Goal: Communication & Community: Answer question/provide support

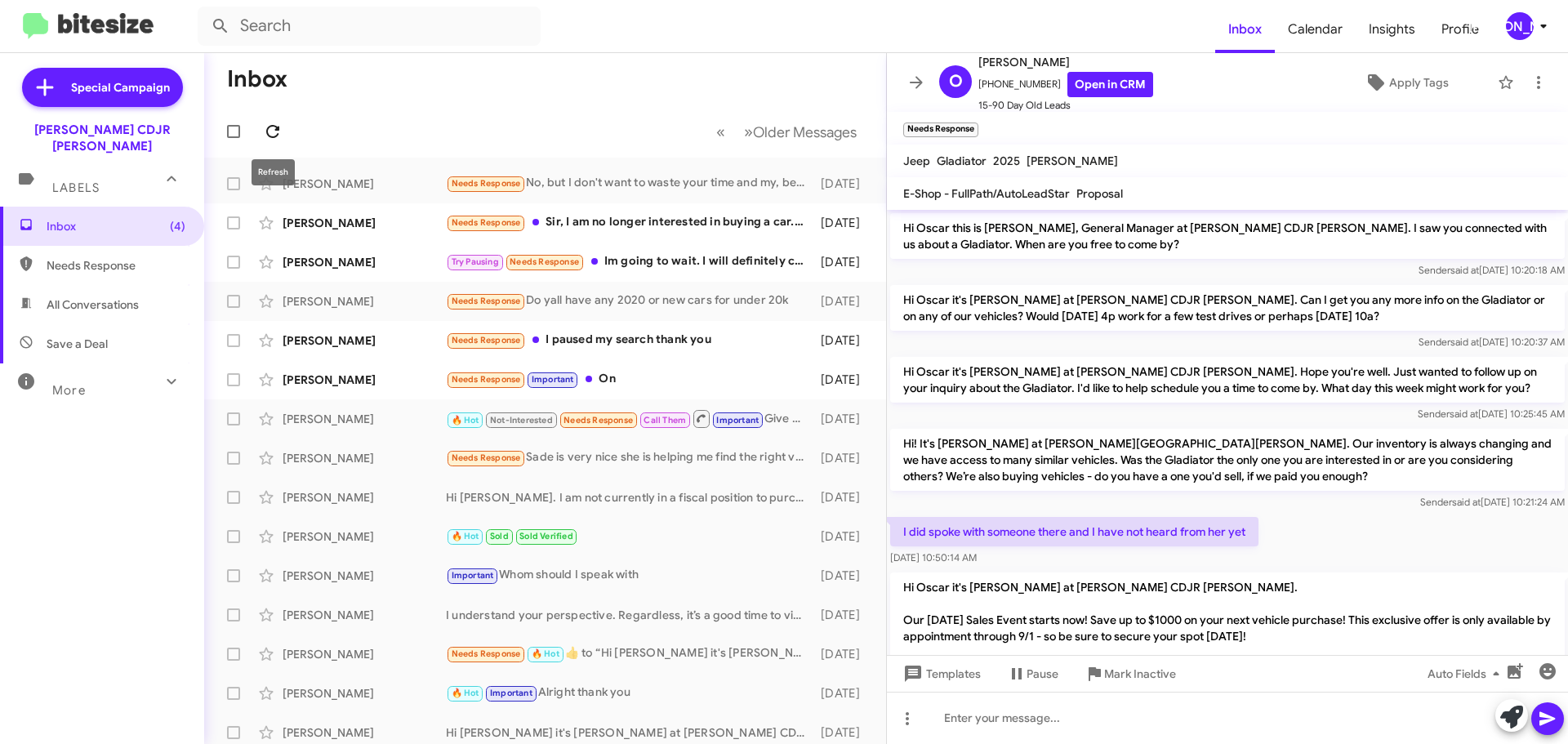
click at [280, 131] on icon at bounding box center [273, 131] width 19 height 19
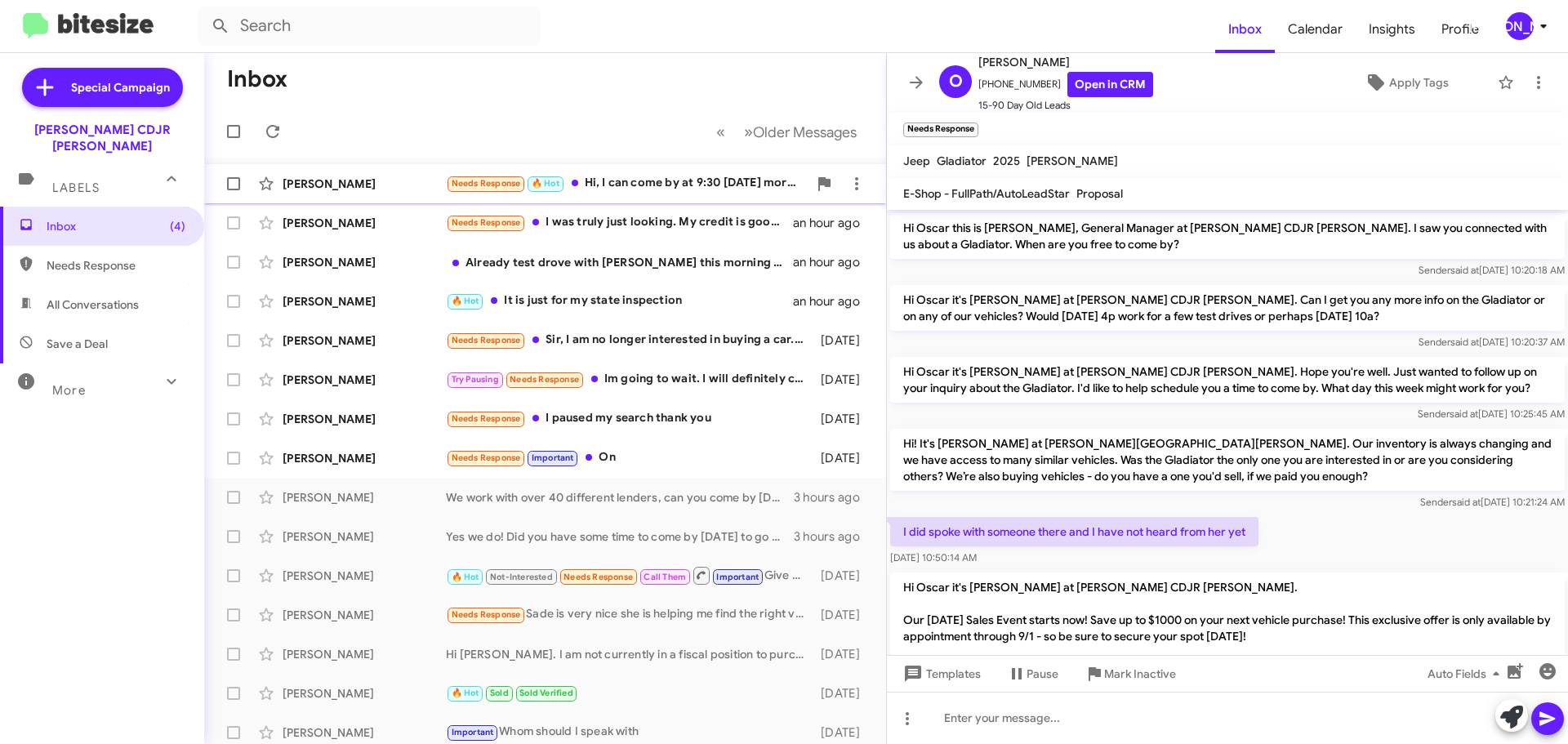
click at [711, 188] on div "Needs Response 🔥 Hot Hi, I can come by at 9:30 tomorrow morning" at bounding box center [627, 183] width 362 height 19
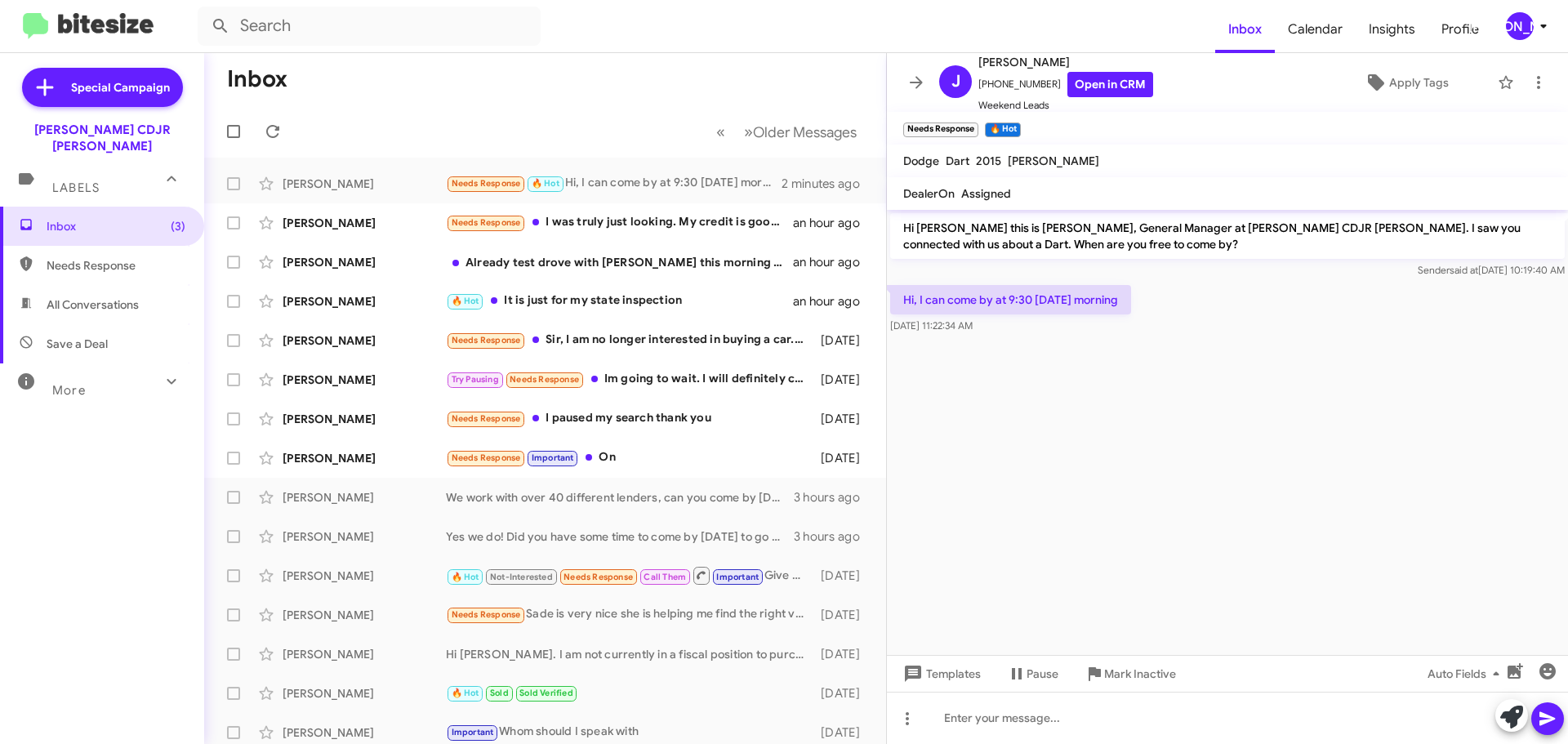
click at [1342, 305] on div "Hi, I can come by at 9:30 tomorrow morning Sep 8, 2025, 11:22:34 AM" at bounding box center [1227, 309] width 681 height 56
click at [1096, 85] on link "Open in CRM" at bounding box center [1110, 85] width 86 height 25
drag, startPoint x: 1103, startPoint y: 678, endPoint x: 1103, endPoint y: 669, distance: 9.0
click at [1104, 677] on span "Mark Inactive" at bounding box center [1140, 674] width 72 height 29
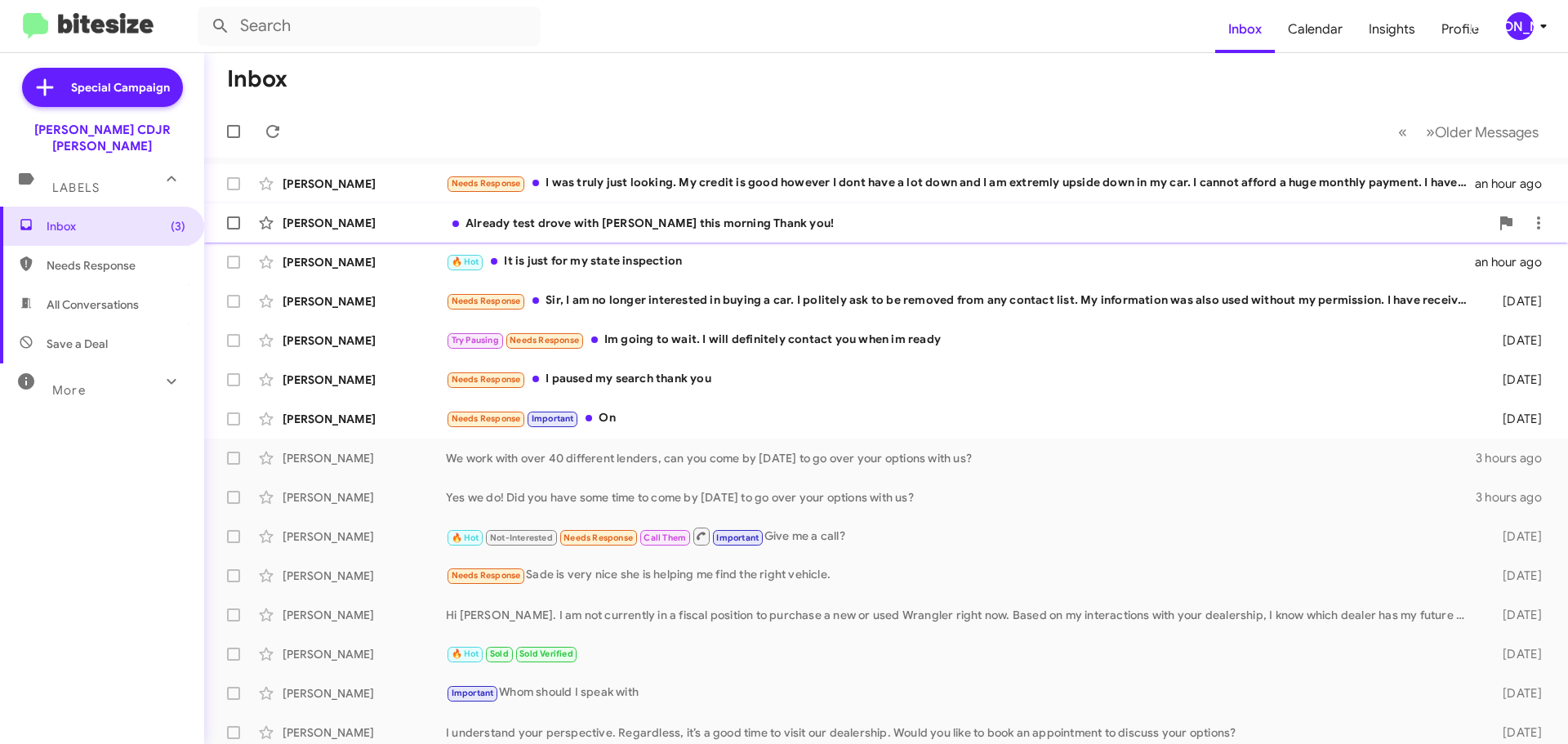
click at [690, 229] on div "Already test drove with Jordi this morning Thank you!" at bounding box center [968, 223] width 1044 height 17
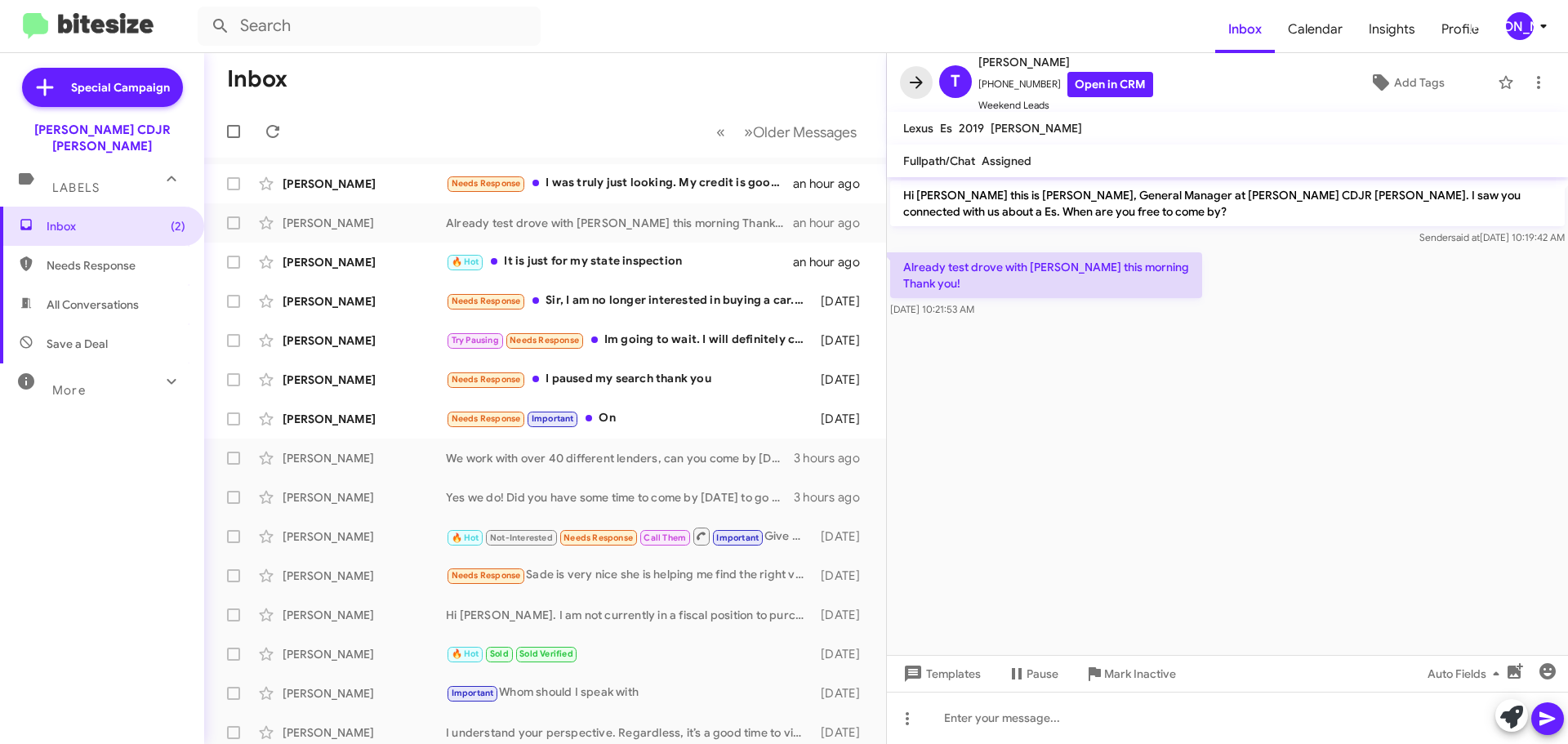
click at [914, 79] on icon at bounding box center [916, 83] width 19 height 19
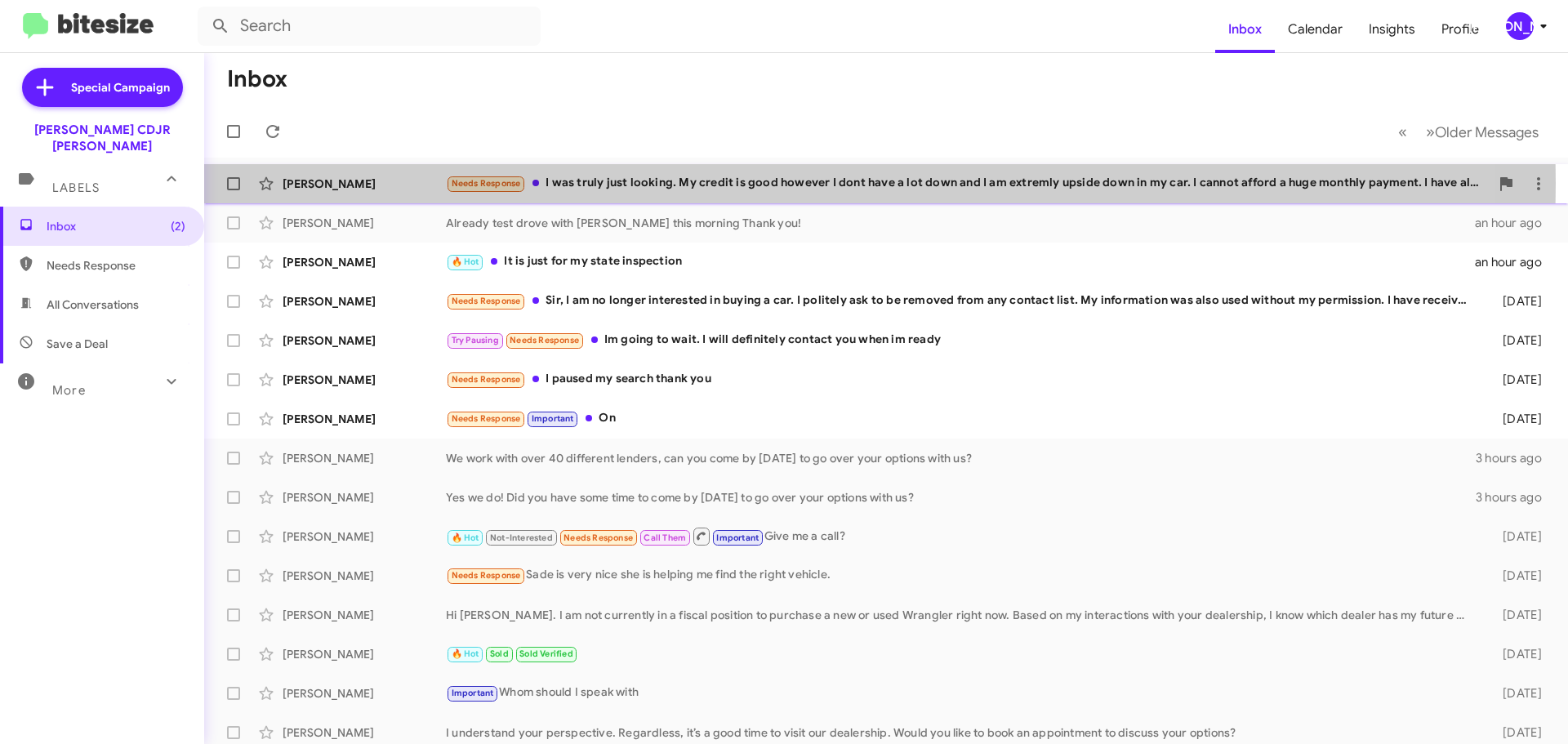
click at [799, 183] on div "Needs Response I was truly just looking. My credit is good however I dont have …" at bounding box center [968, 183] width 1044 height 19
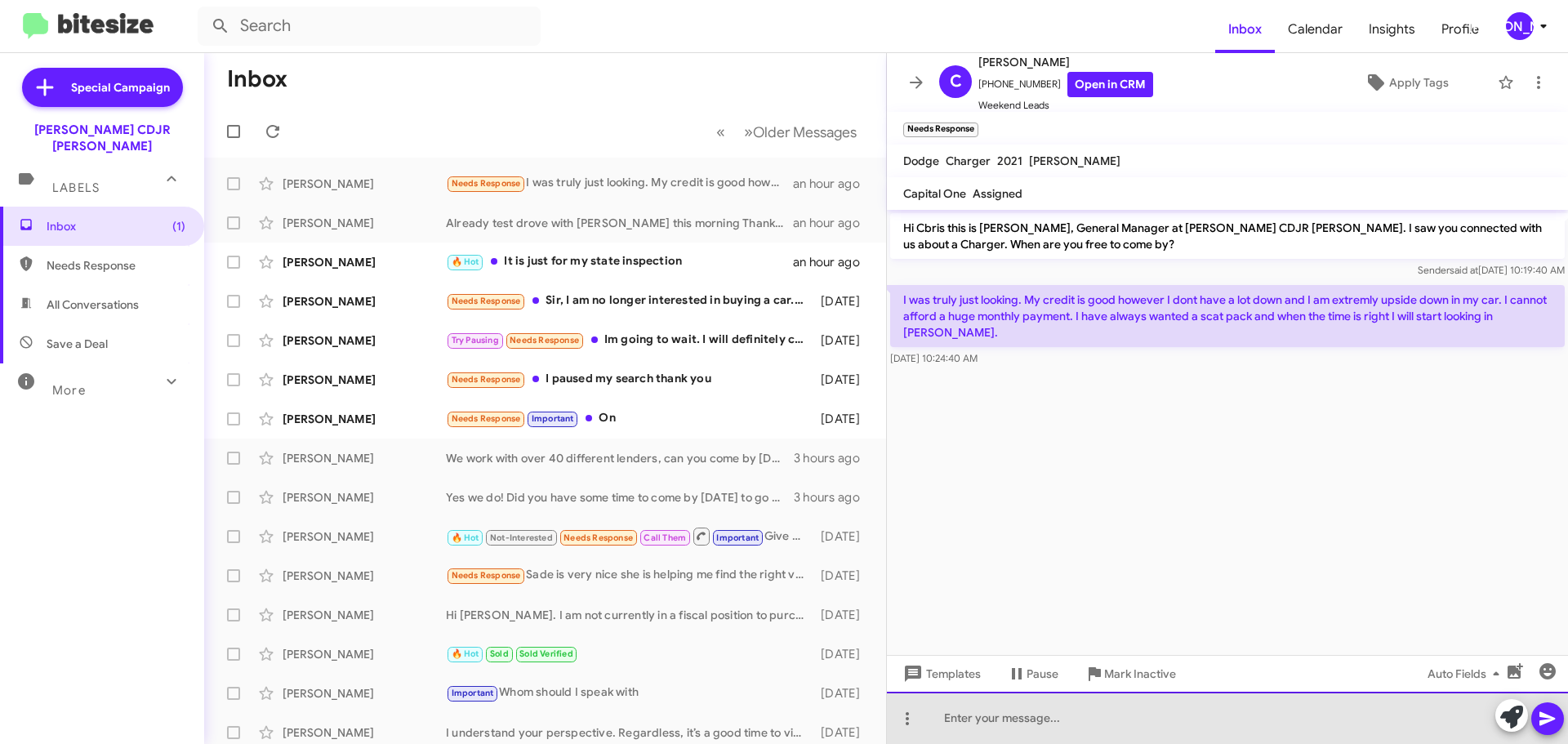
click at [986, 726] on div at bounding box center [1227, 718] width 681 height 53
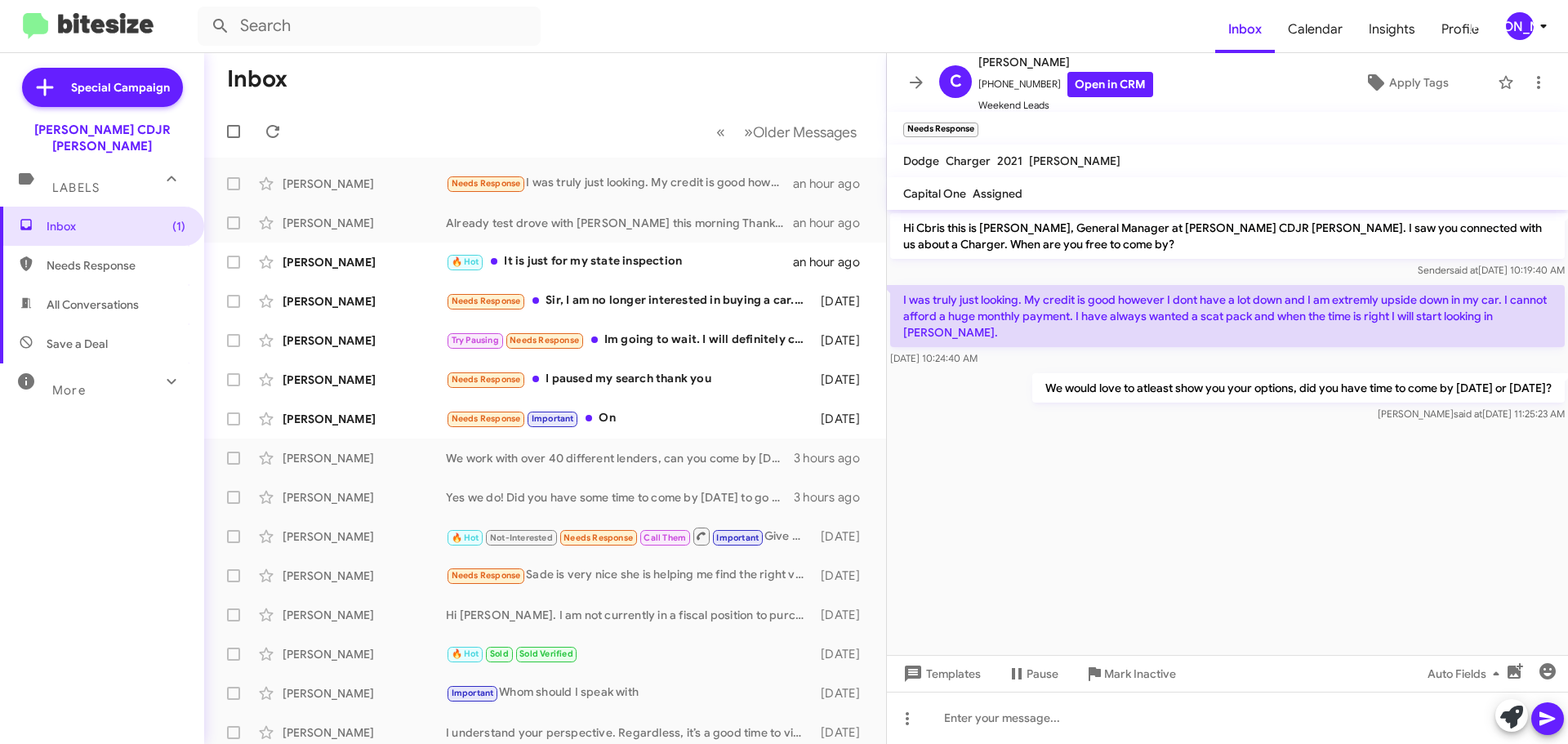
drag, startPoint x: 916, startPoint y: 90, endPoint x: 869, endPoint y: 115, distance: 53.2
click at [916, 90] on icon at bounding box center [916, 83] width 19 height 19
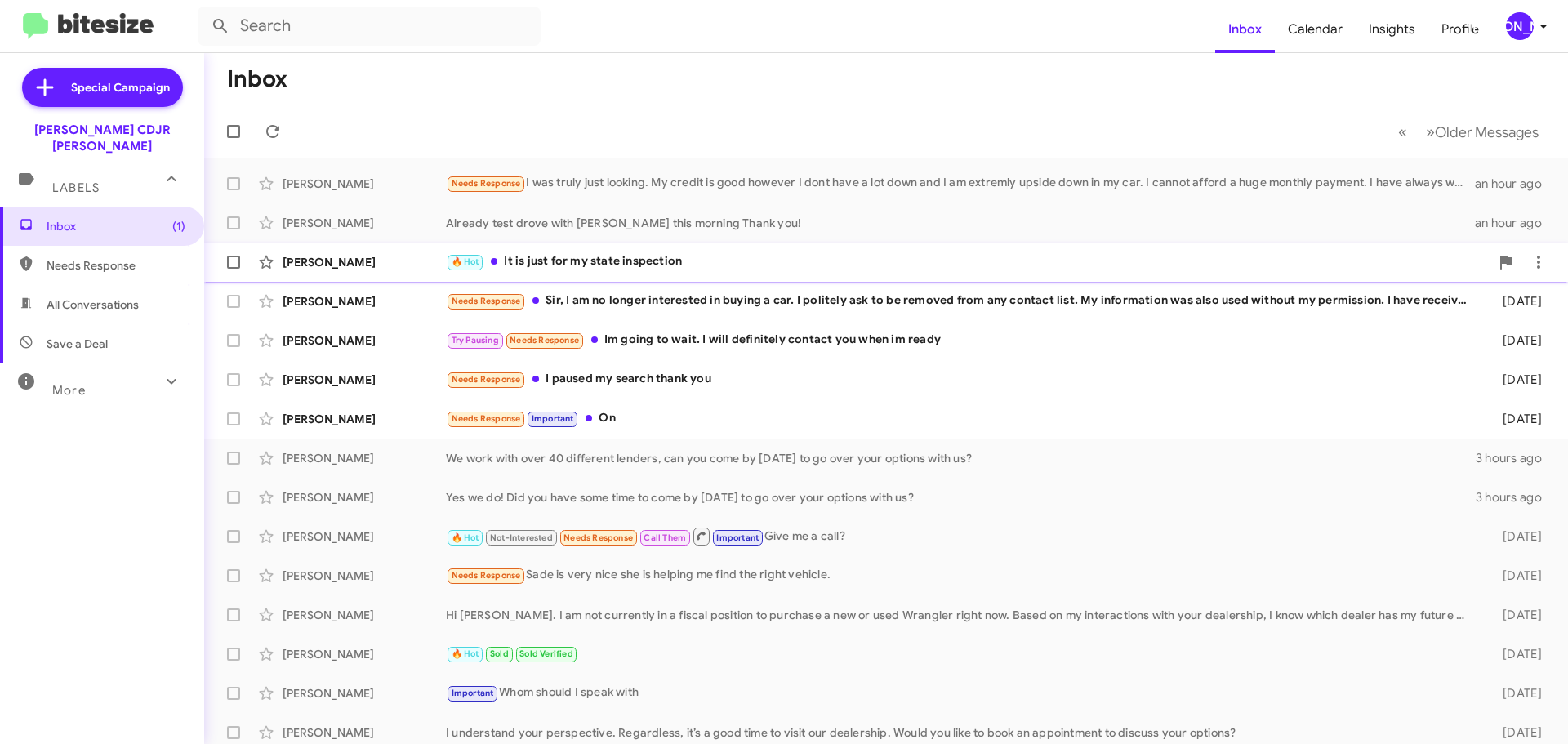
click at [748, 257] on div "🔥 Hot It is just for my state inspection" at bounding box center [968, 261] width 1044 height 19
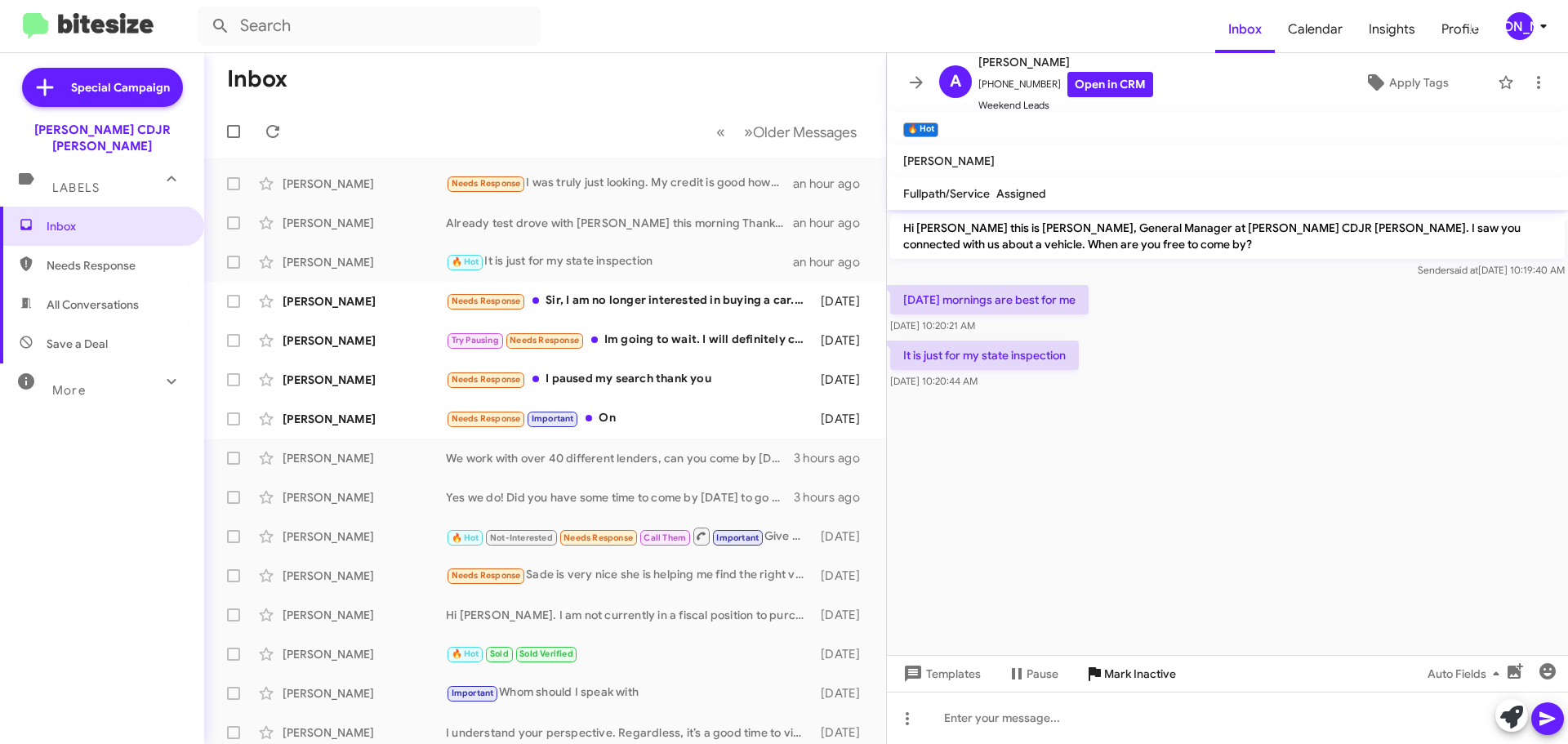
click at [1131, 674] on span "Mark Inactive" at bounding box center [1140, 674] width 72 height 29
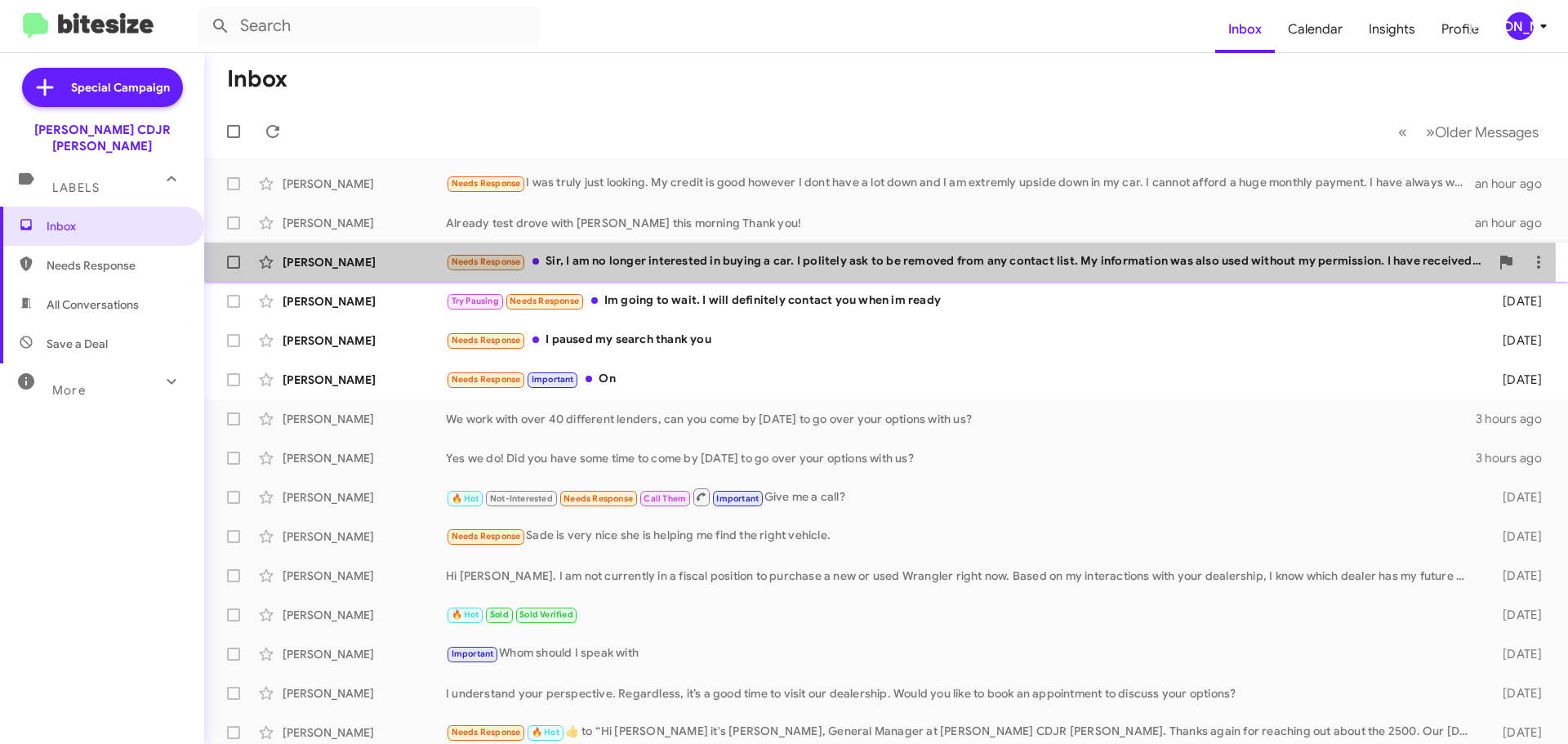
click at [809, 263] on div "Needs Response Sir, I am no longer interested in buying a car. I politely ask t…" at bounding box center [968, 261] width 1044 height 19
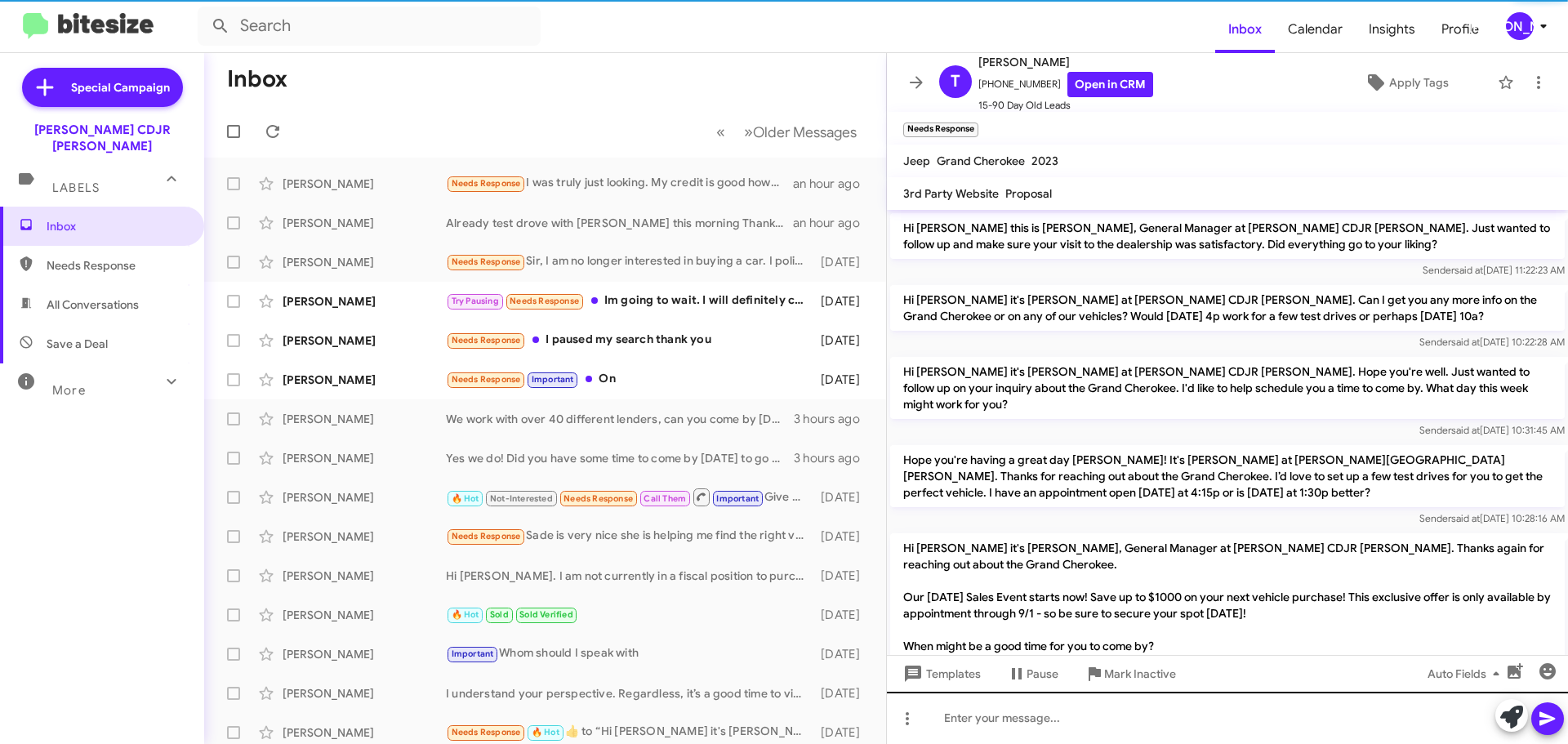
scroll to position [250, 0]
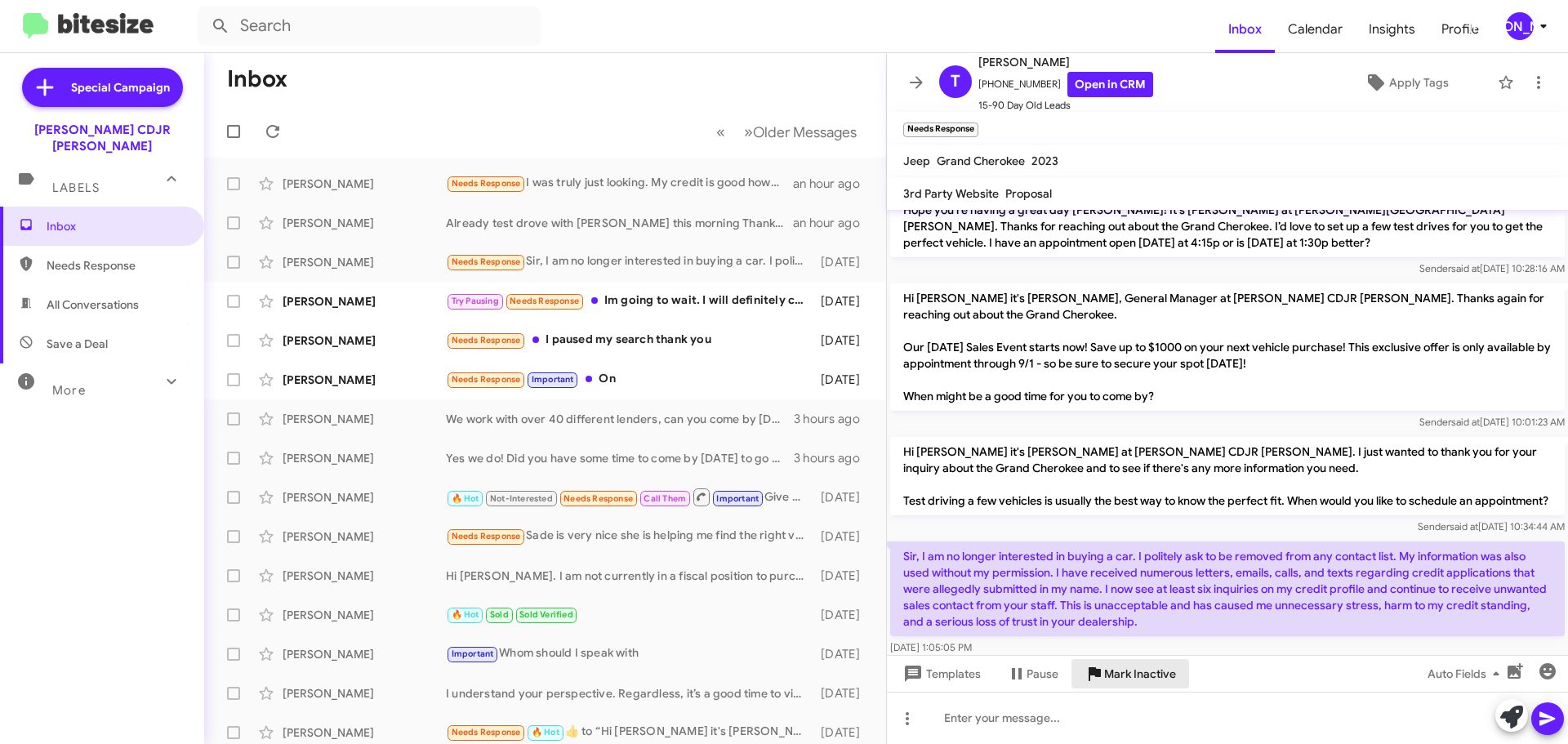
click at [1135, 675] on span "Mark Inactive" at bounding box center [1140, 674] width 72 height 29
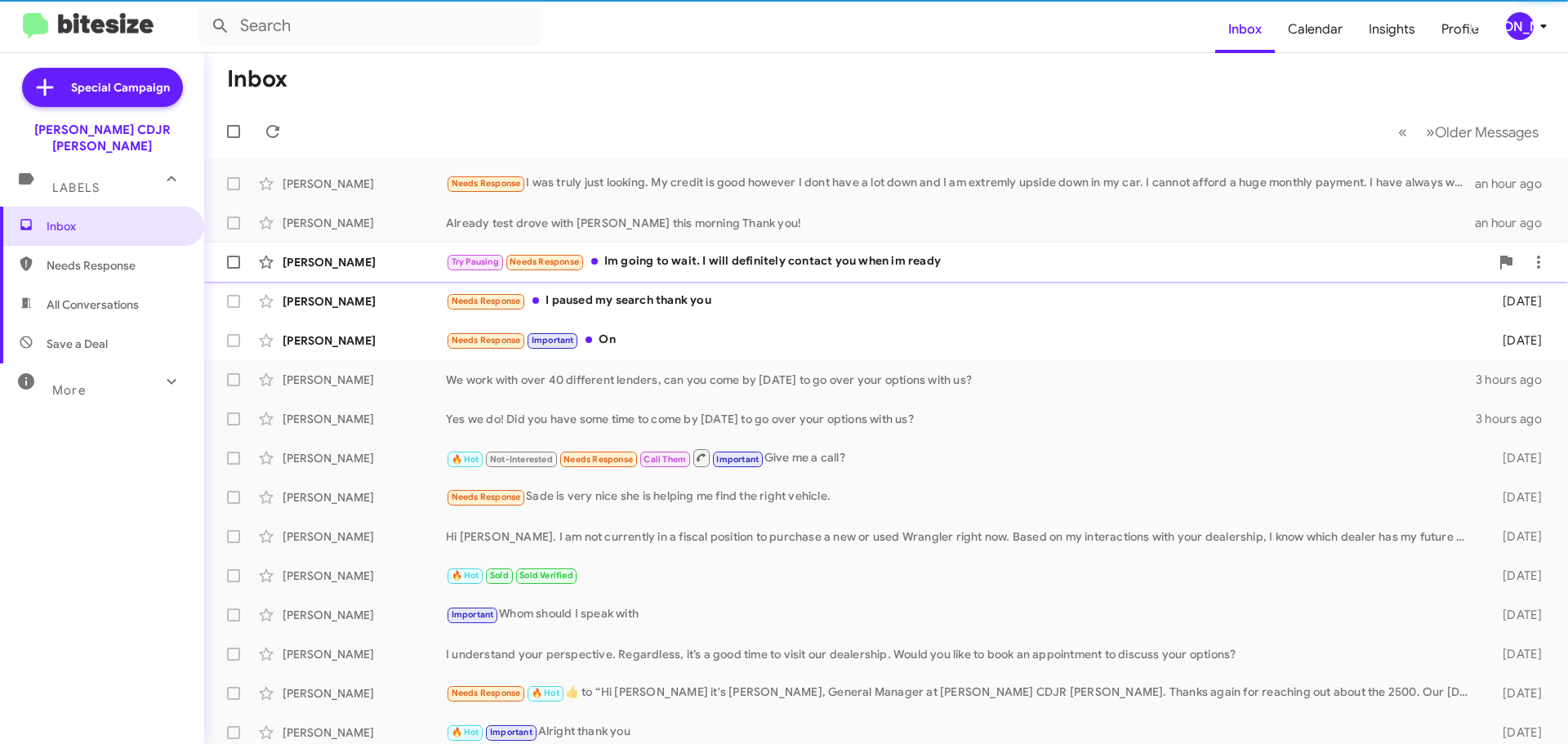
click at [814, 265] on div "Try Pausing Needs Response Im going to wait. I will definitely contact you when…" at bounding box center [968, 261] width 1044 height 19
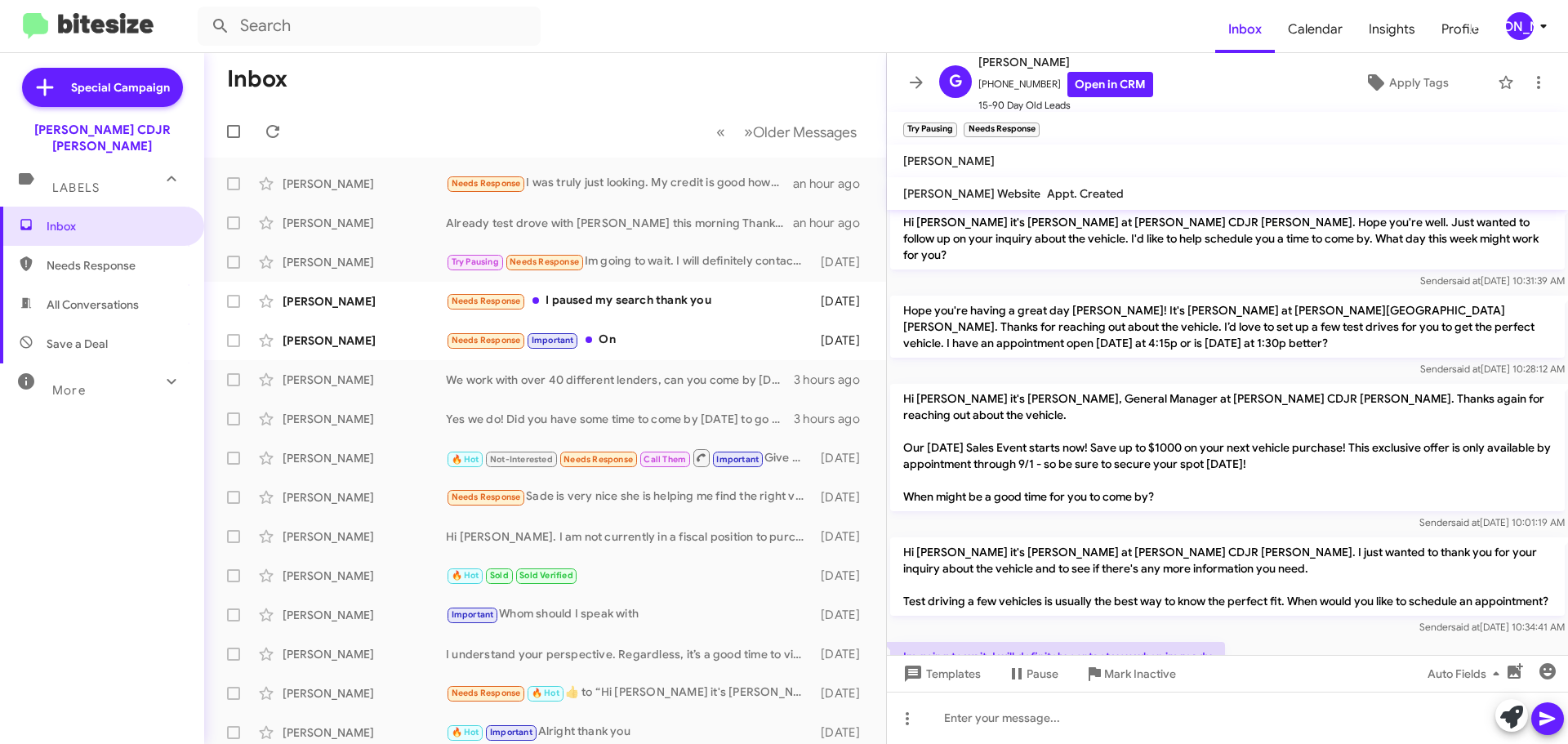
scroll to position [125, 0]
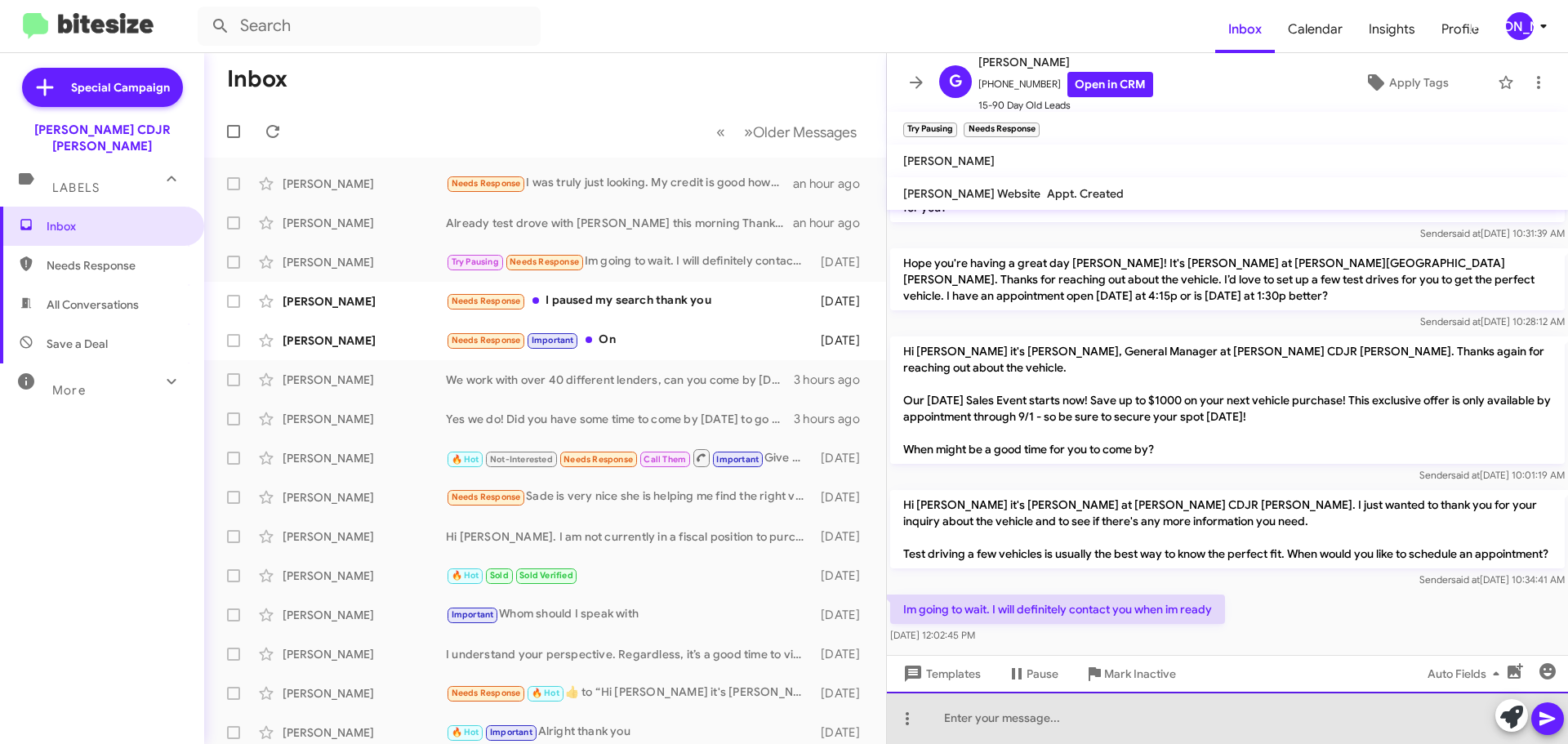
click at [1082, 721] on div at bounding box center [1227, 718] width 681 height 53
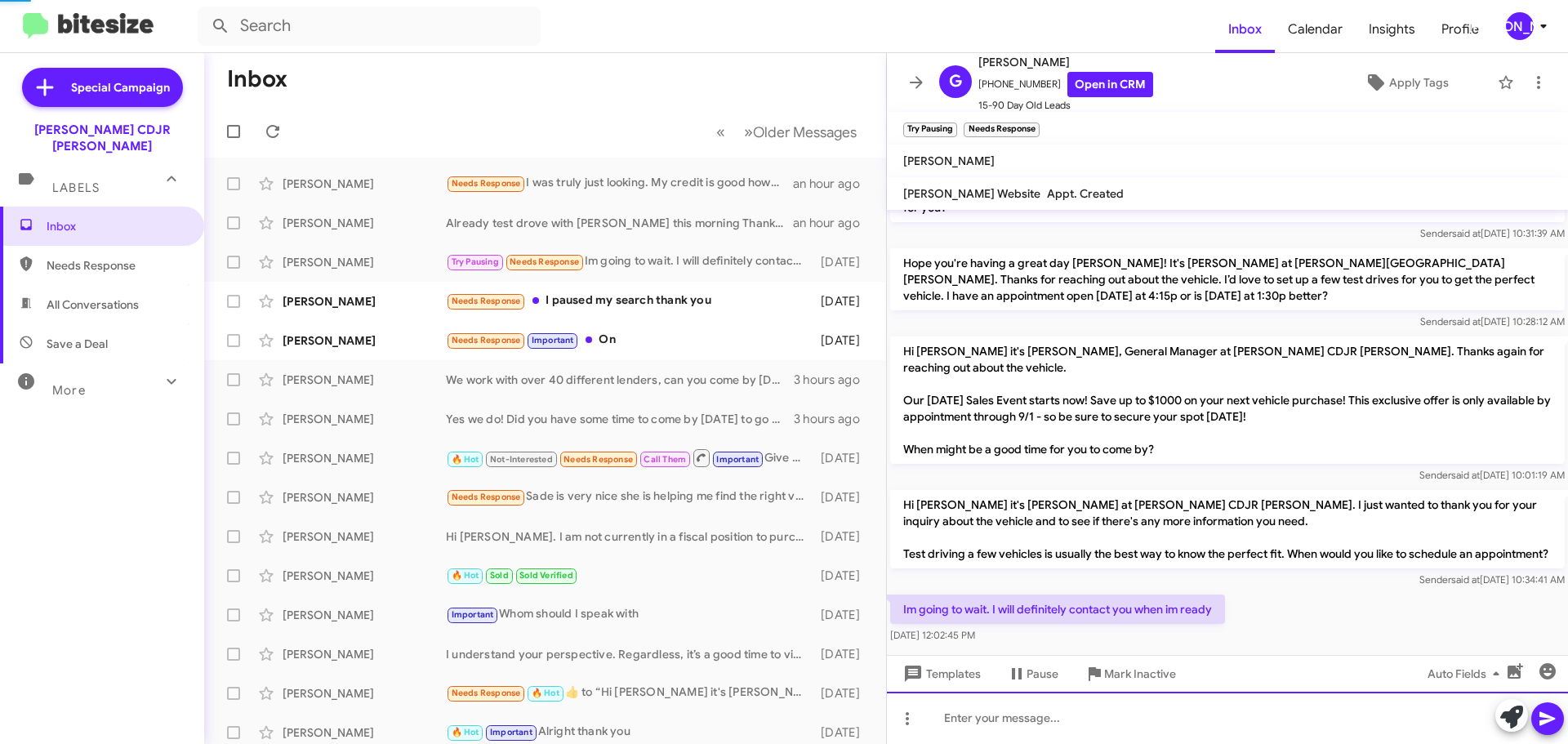
scroll to position [0, 0]
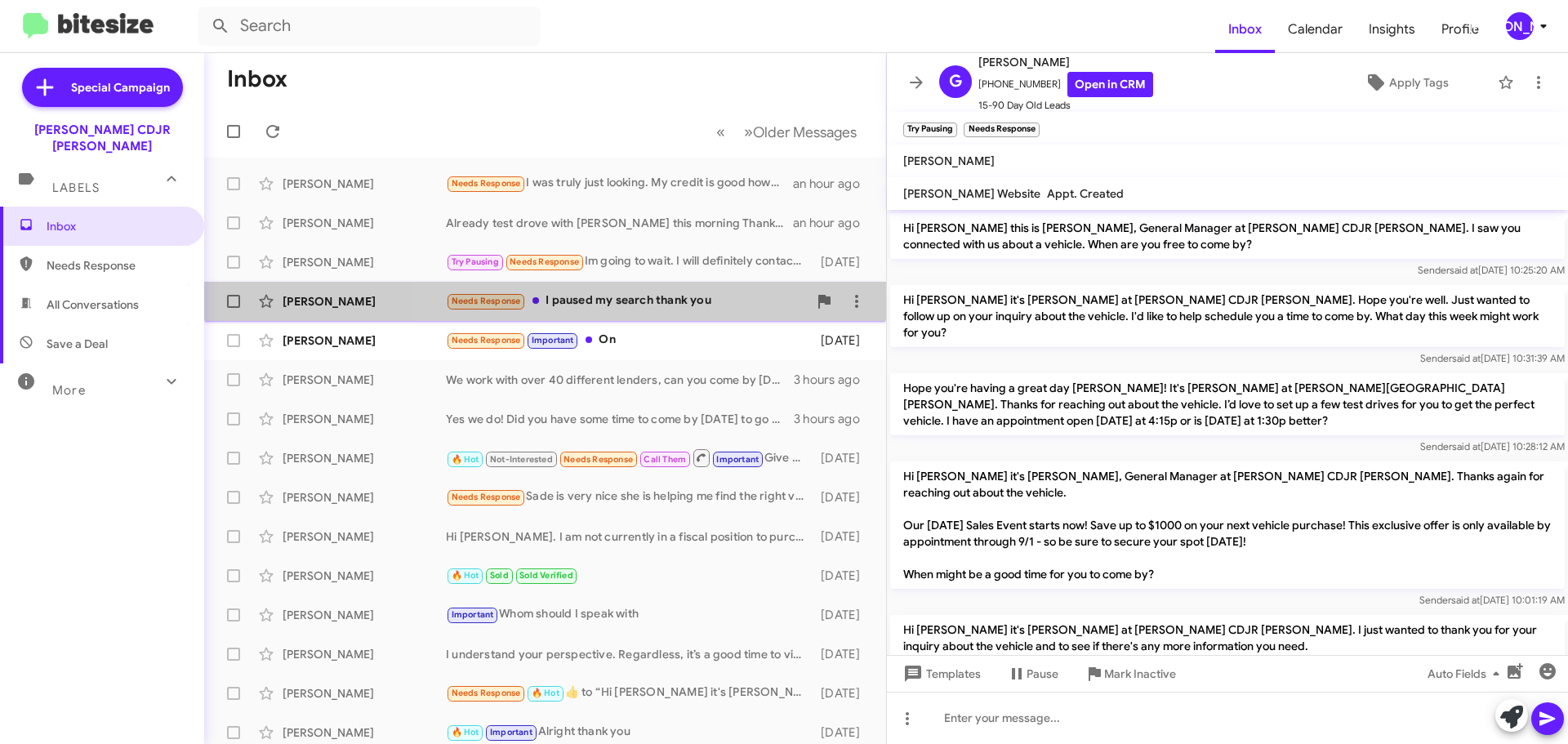
click at [661, 300] on div "Needs Response I paused my search thank you" at bounding box center [627, 300] width 362 height 19
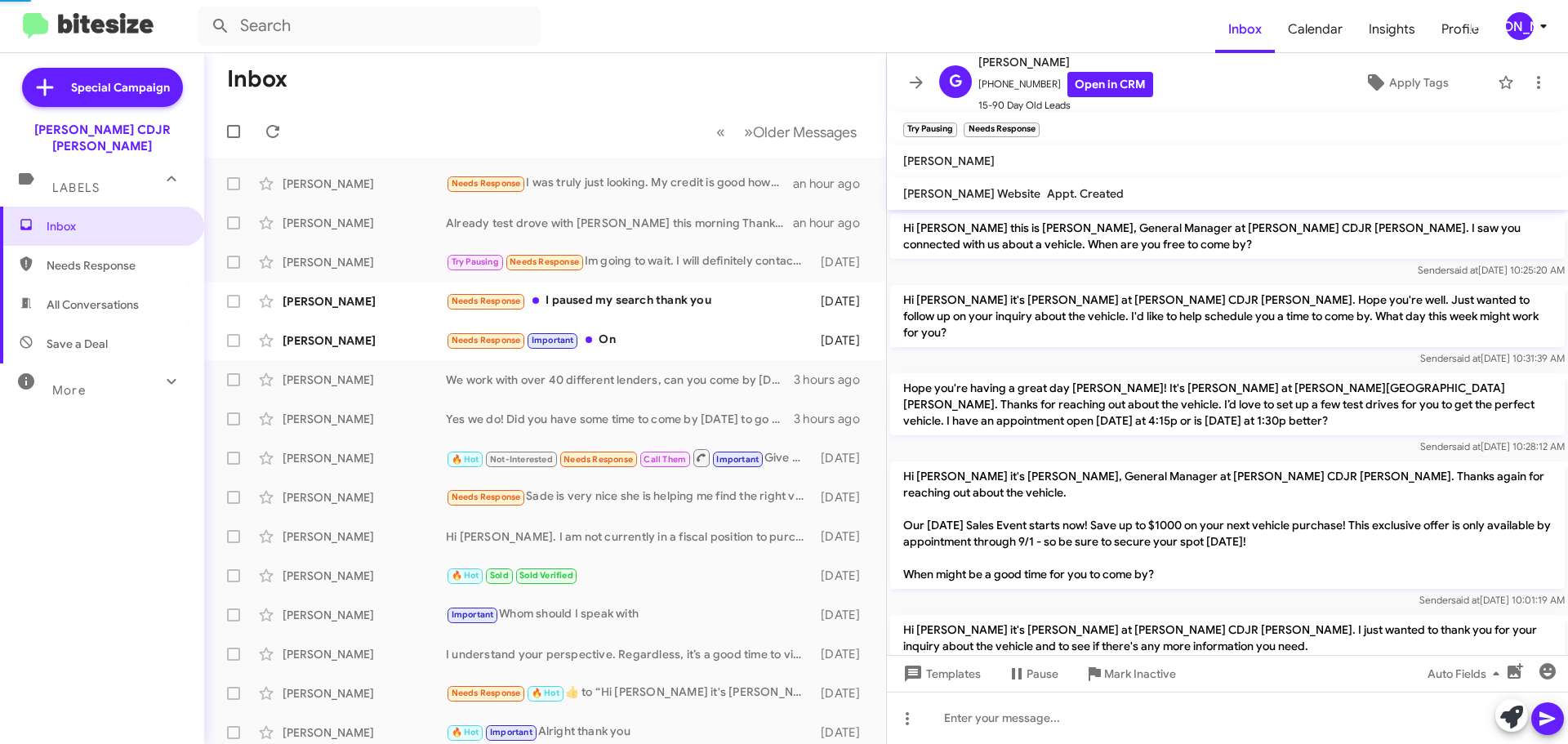
scroll to position [190, 0]
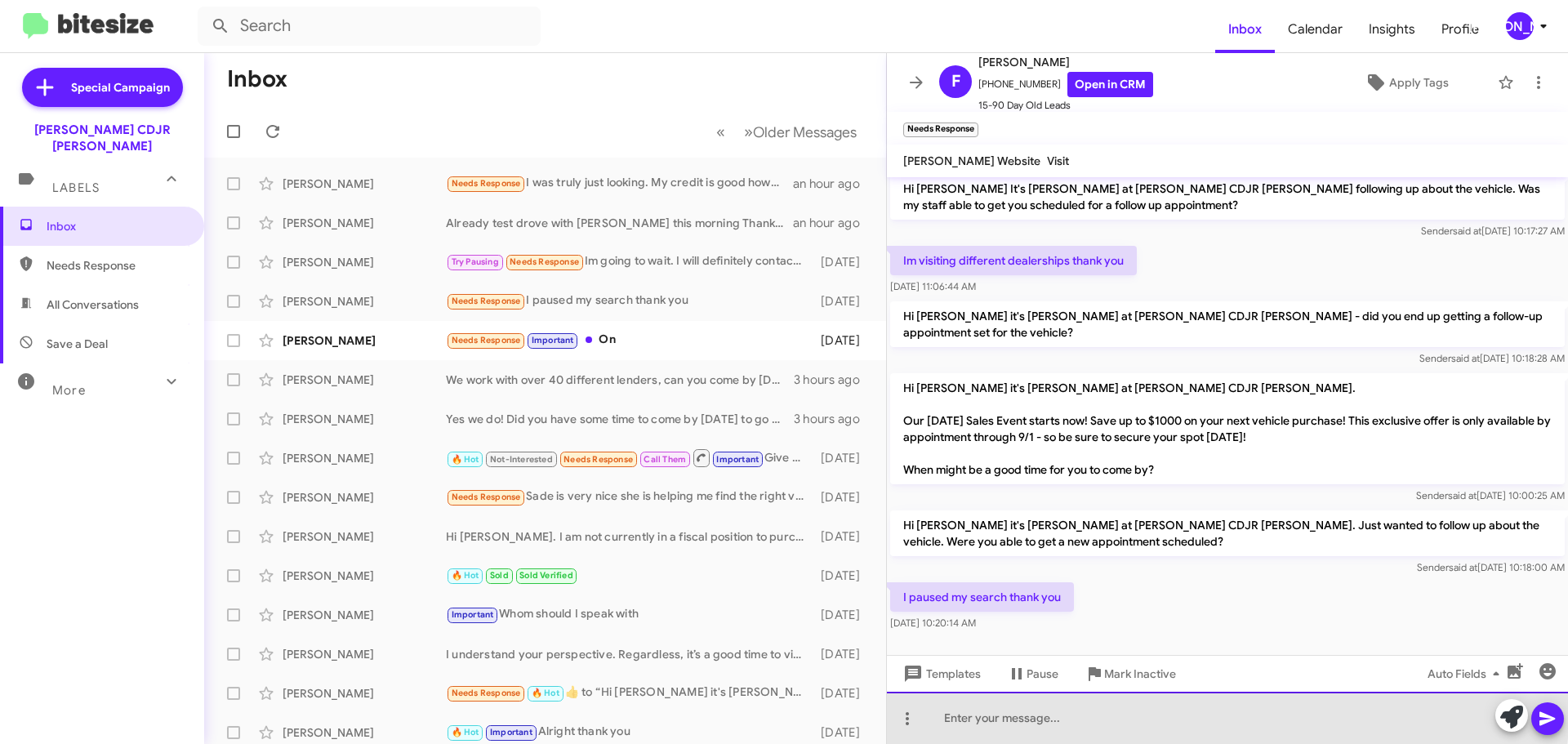
click at [1139, 712] on div at bounding box center [1227, 718] width 681 height 53
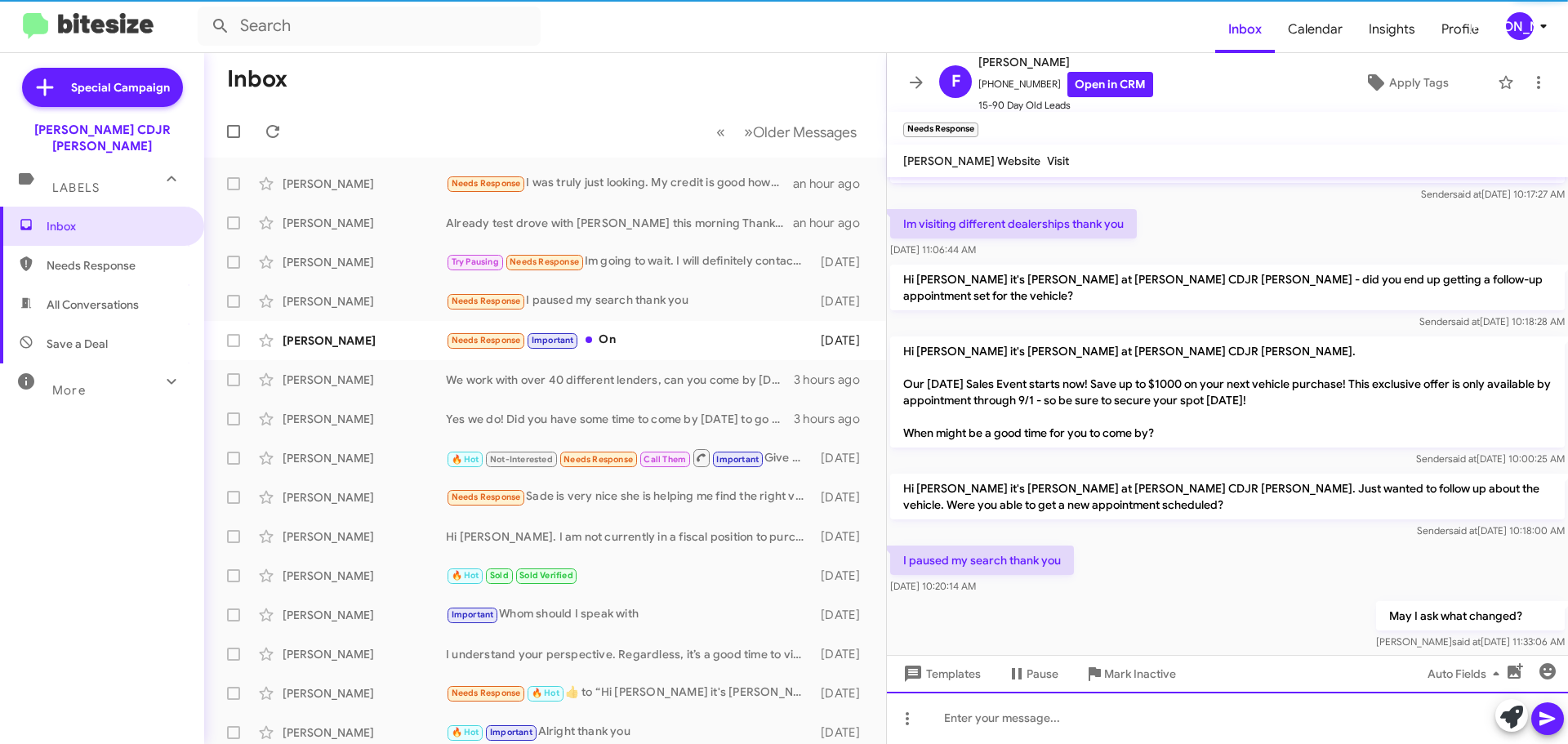
scroll to position [249, 0]
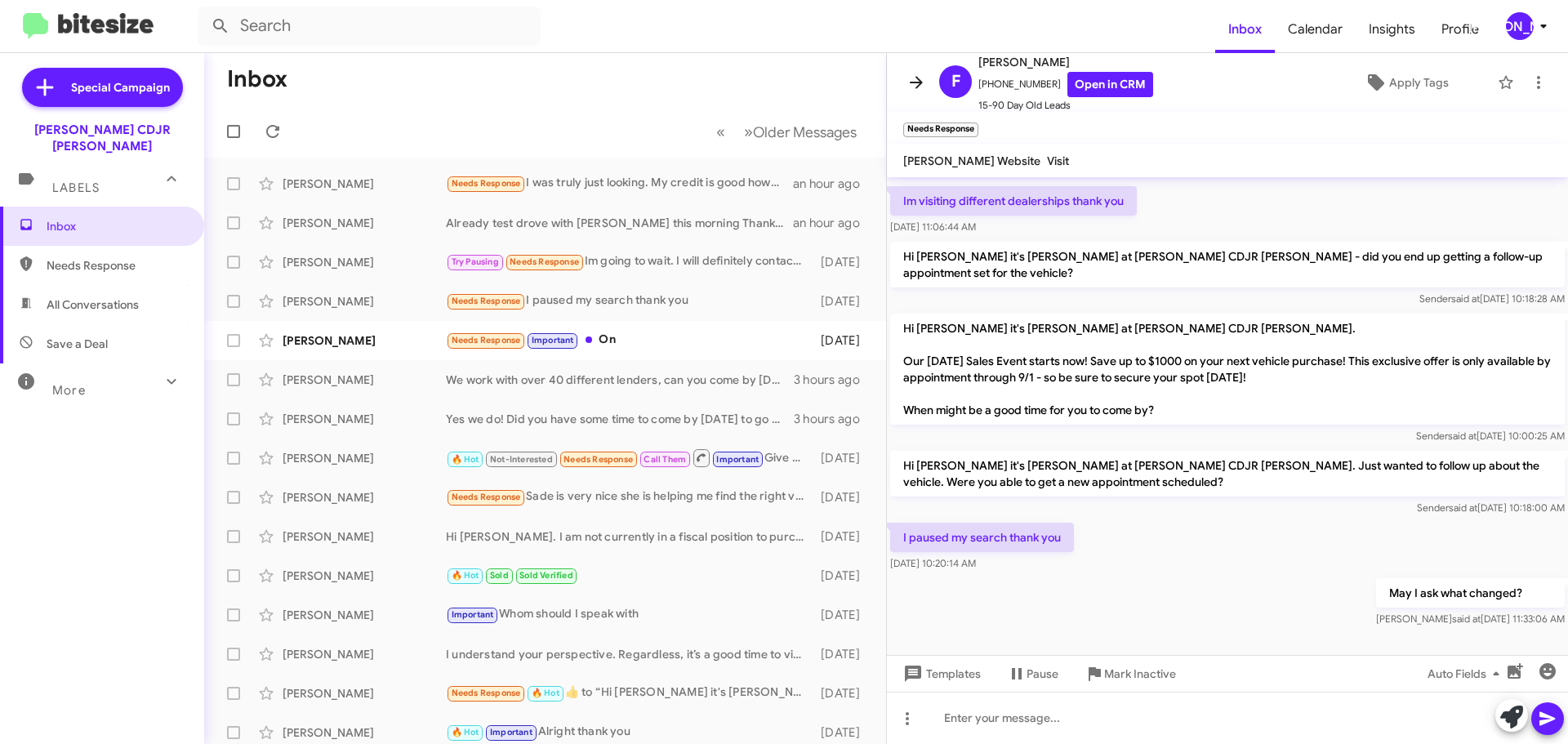
click at [903, 84] on span at bounding box center [916, 83] width 33 height 19
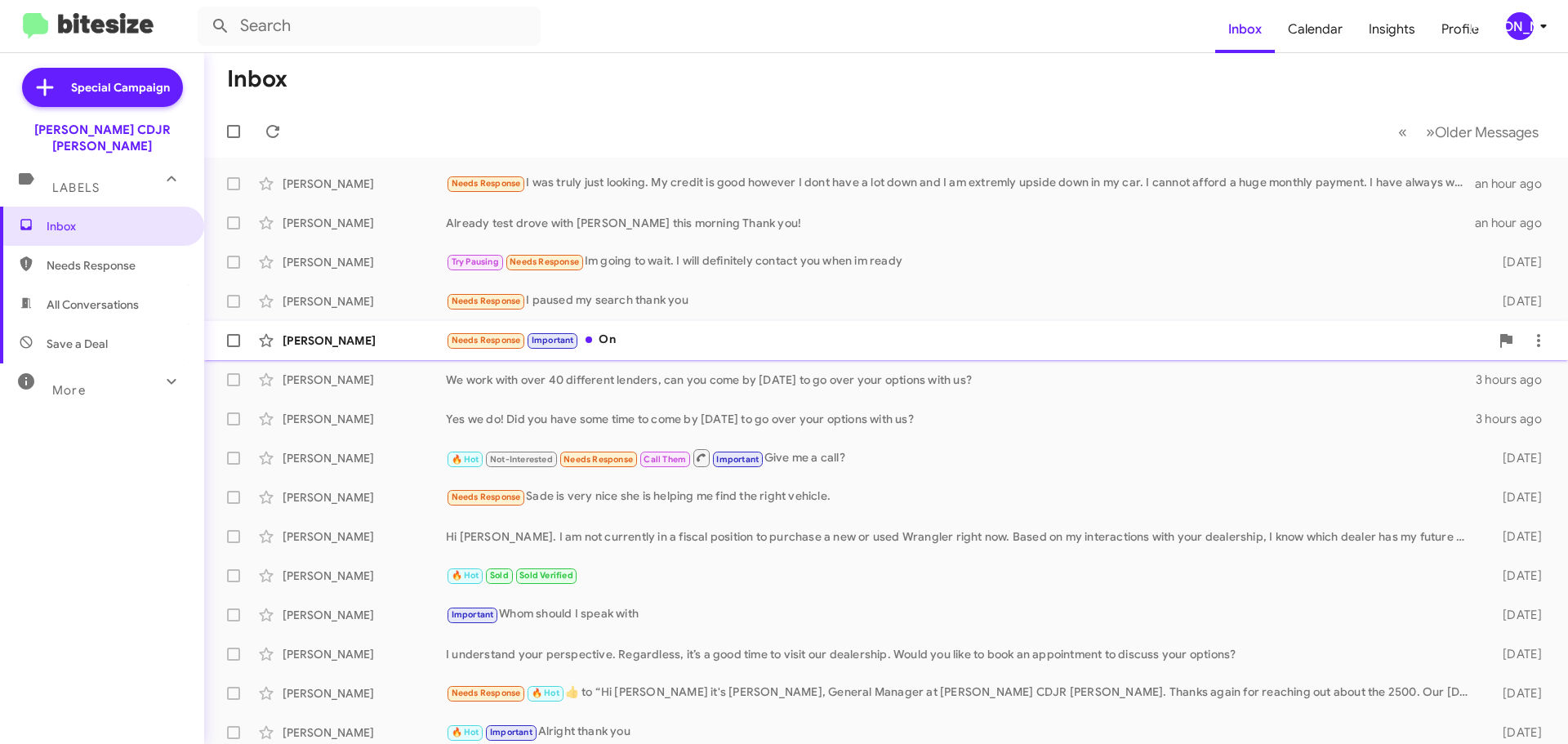
click at [697, 348] on div "Needs Response Important On" at bounding box center [968, 340] width 1044 height 19
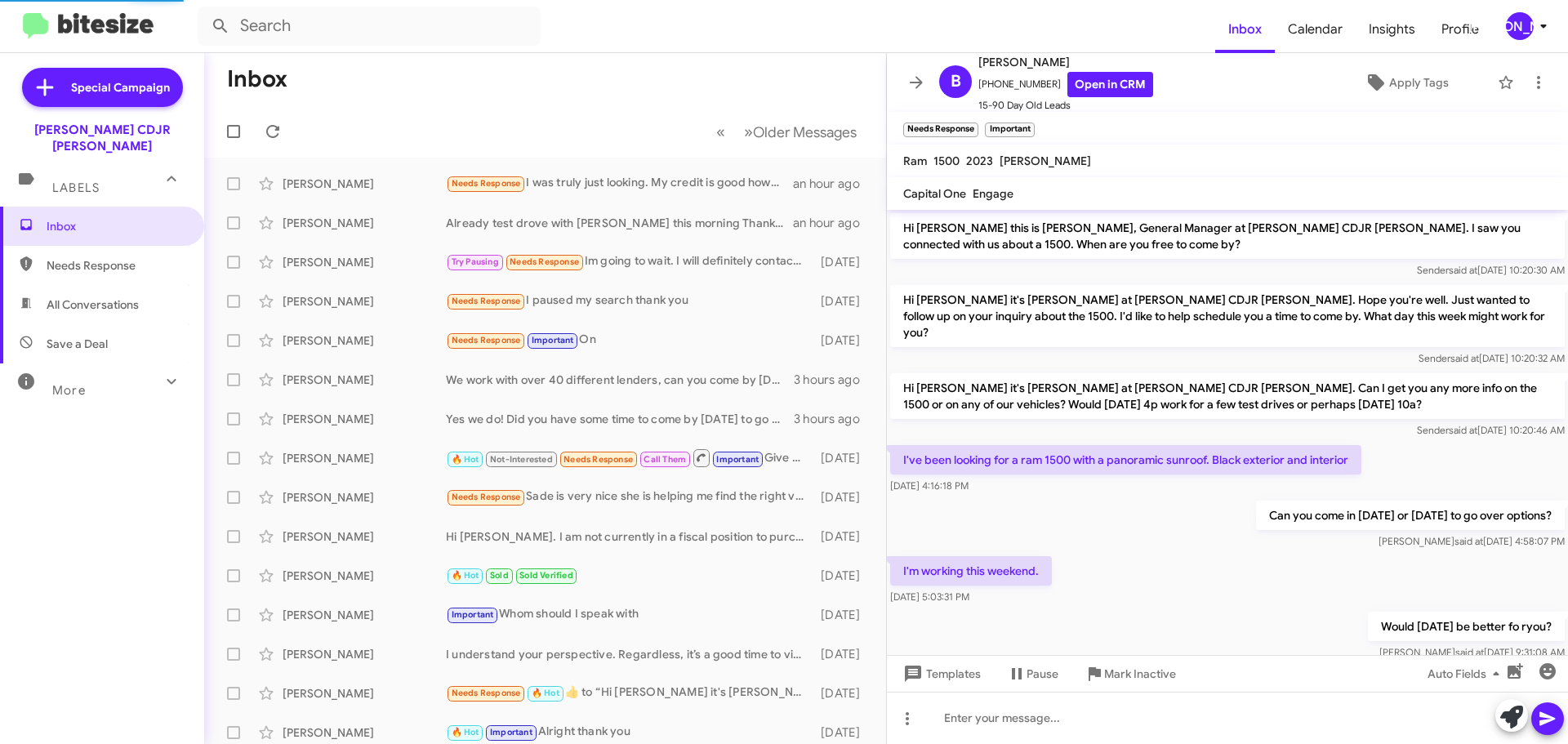
scroll to position [613, 0]
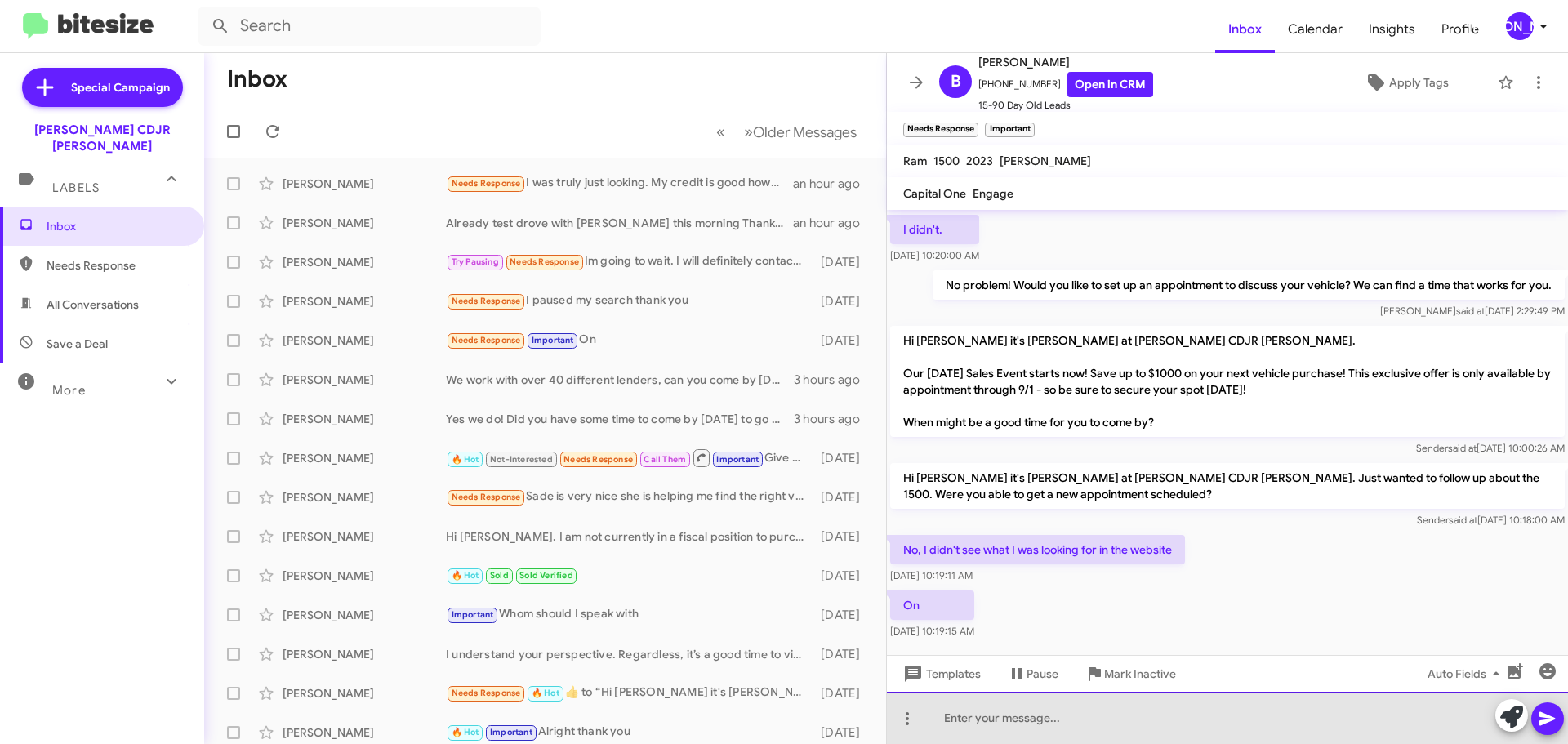
click at [1023, 713] on div at bounding box center [1227, 718] width 681 height 53
drag, startPoint x: 965, startPoint y: 721, endPoint x: 982, endPoint y: 719, distance: 17.1
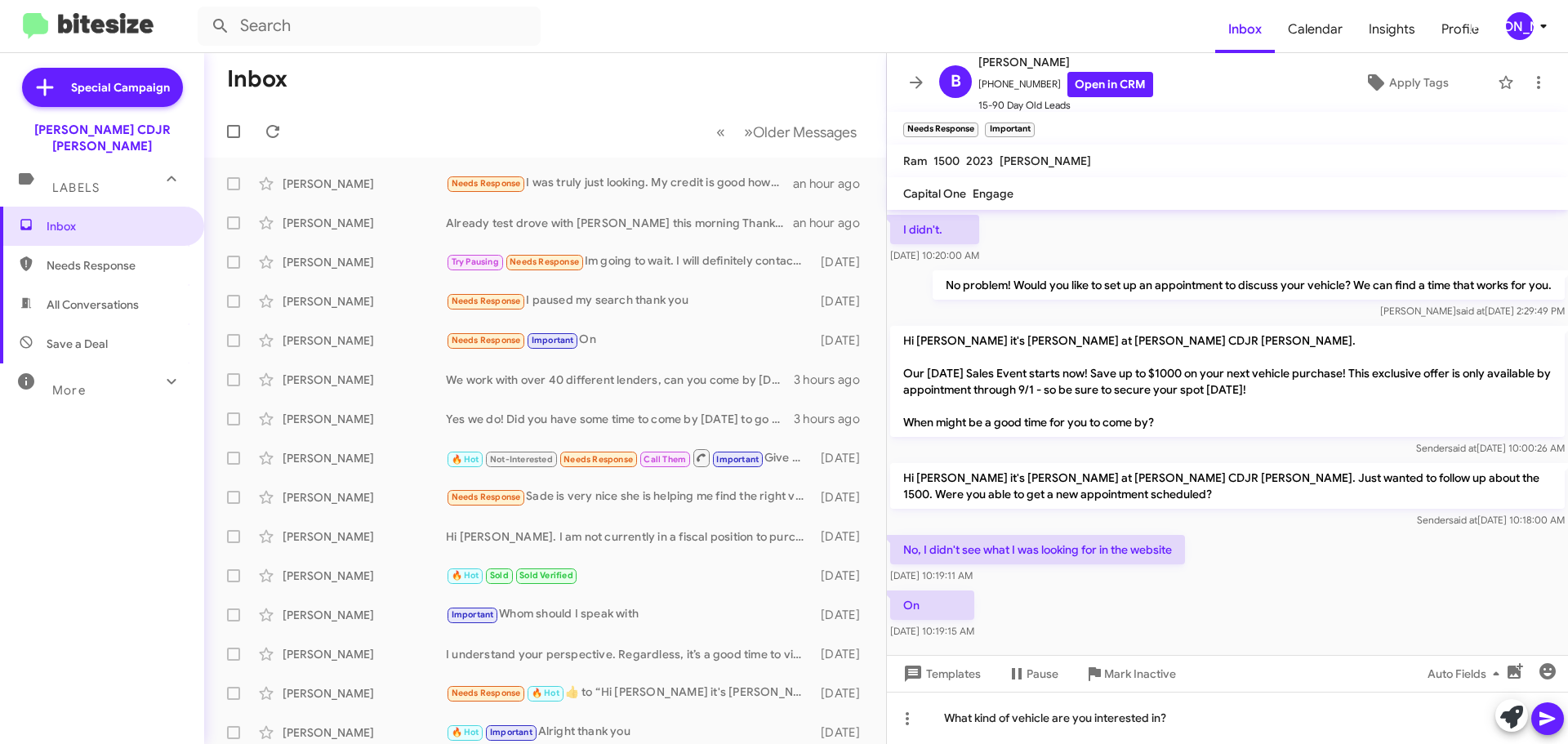
click at [1559, 719] on button at bounding box center [1548, 719] width 33 height 33
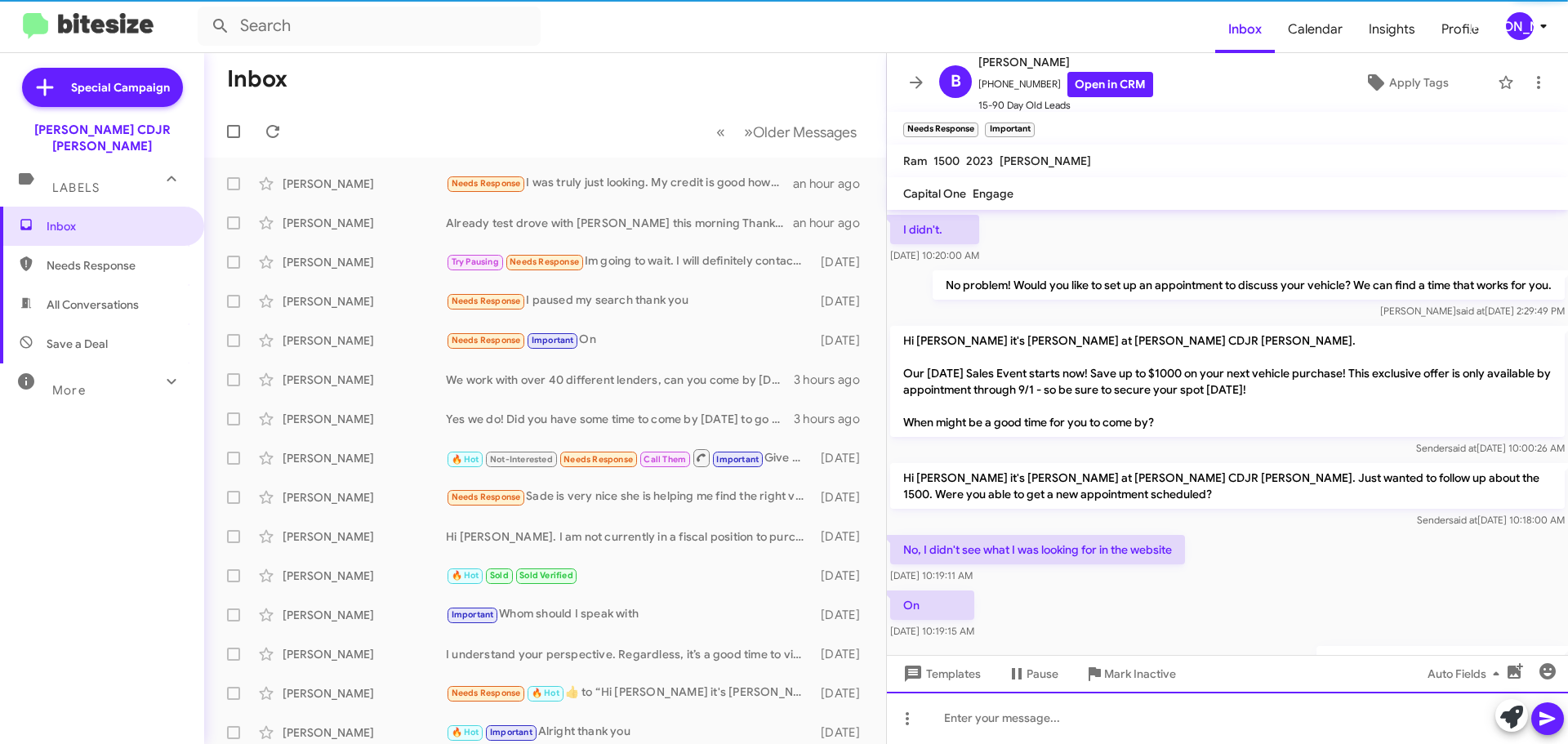
scroll to position [0, 0]
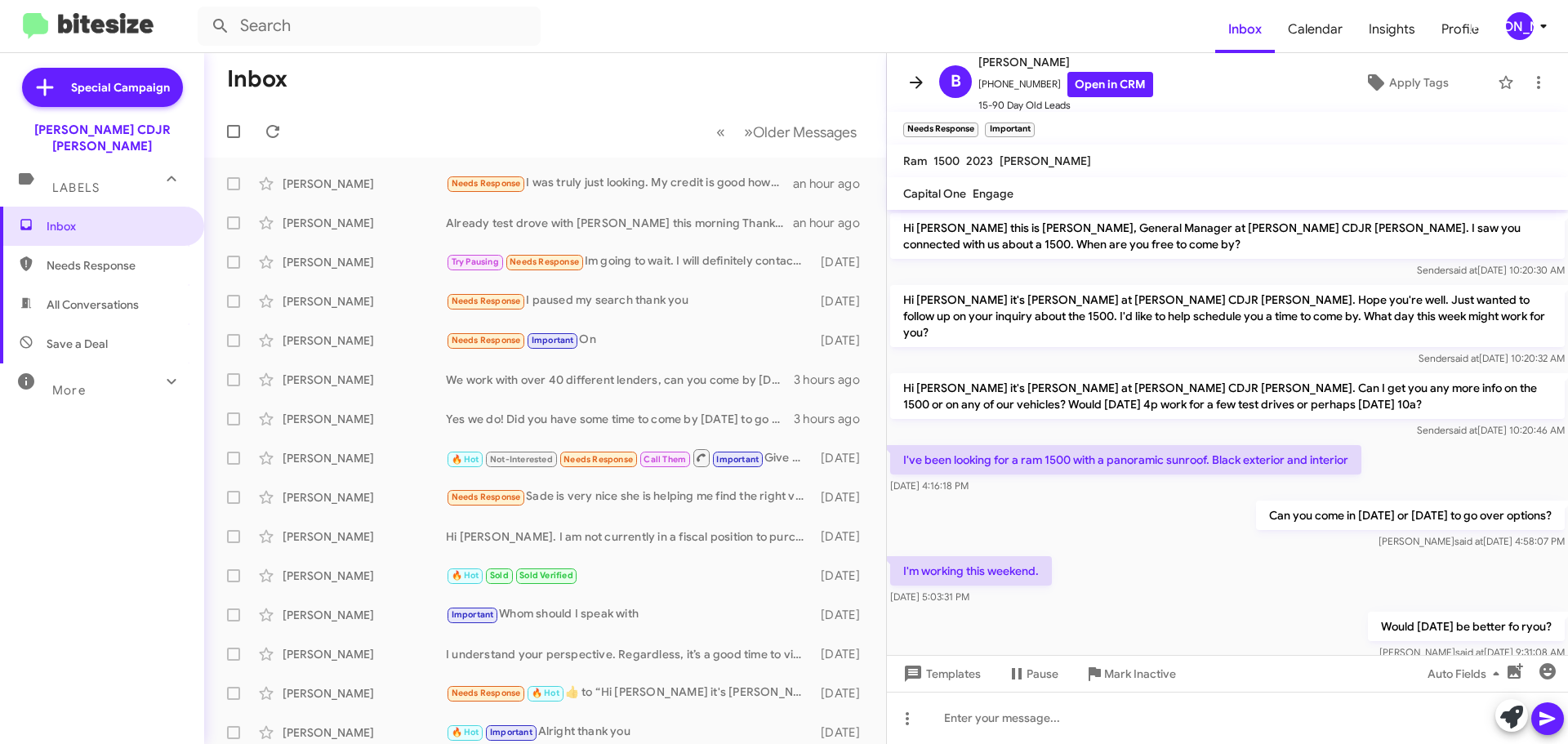
click at [921, 79] on icon at bounding box center [916, 83] width 19 height 19
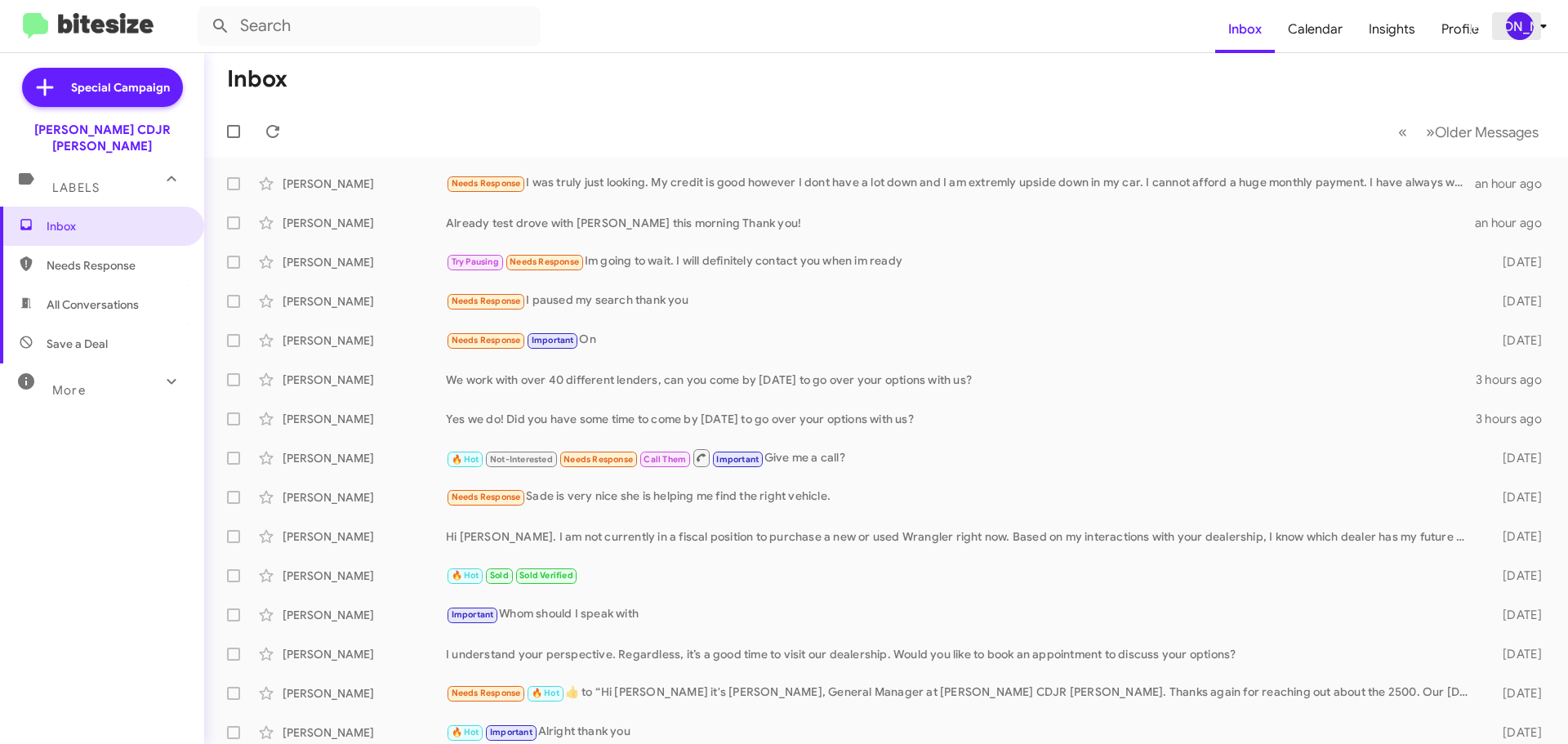
click at [1525, 36] on div "[PERSON_NAME]" at bounding box center [1519, 26] width 28 height 28
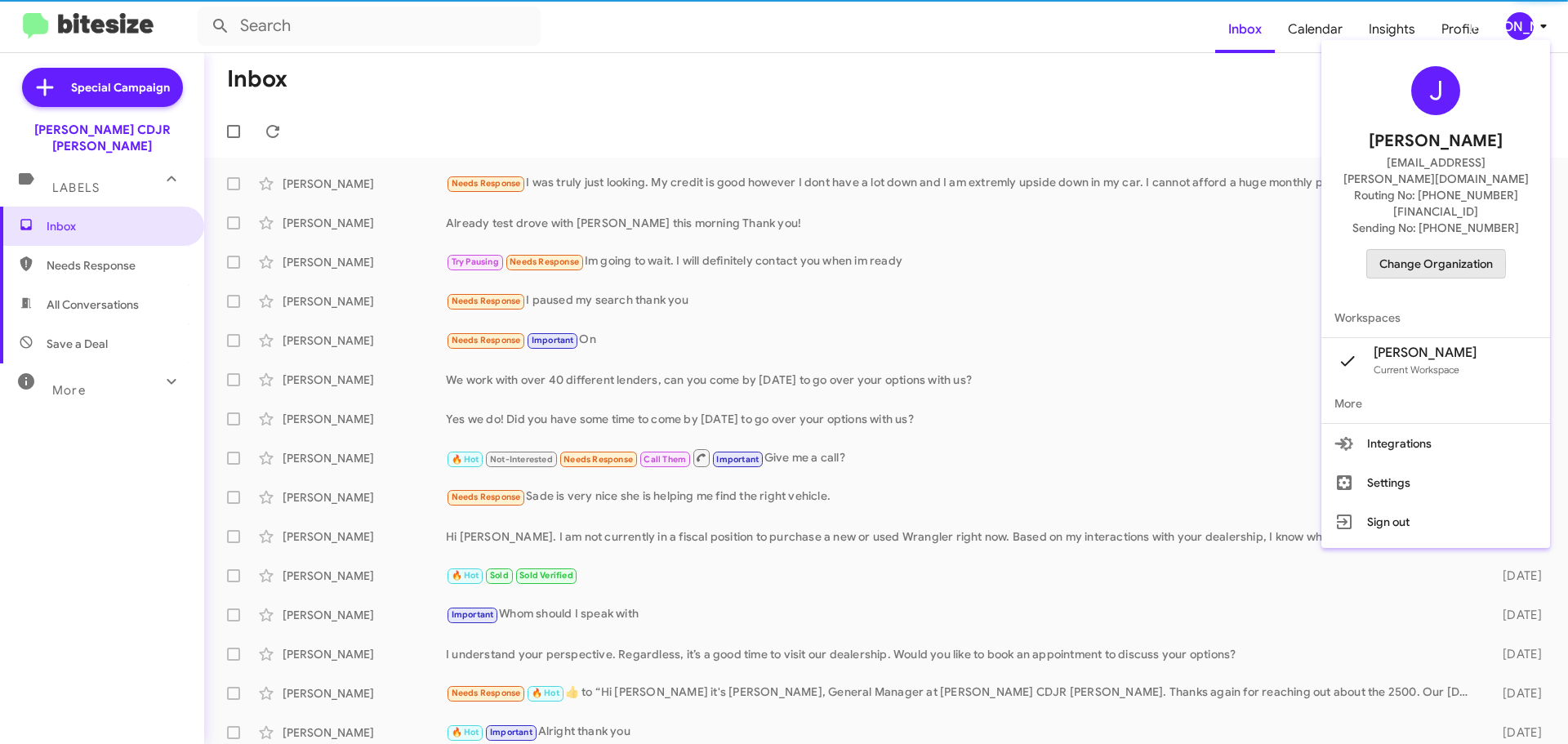
click at [1398, 250] on span "Change Organization" at bounding box center [1436, 264] width 114 height 28
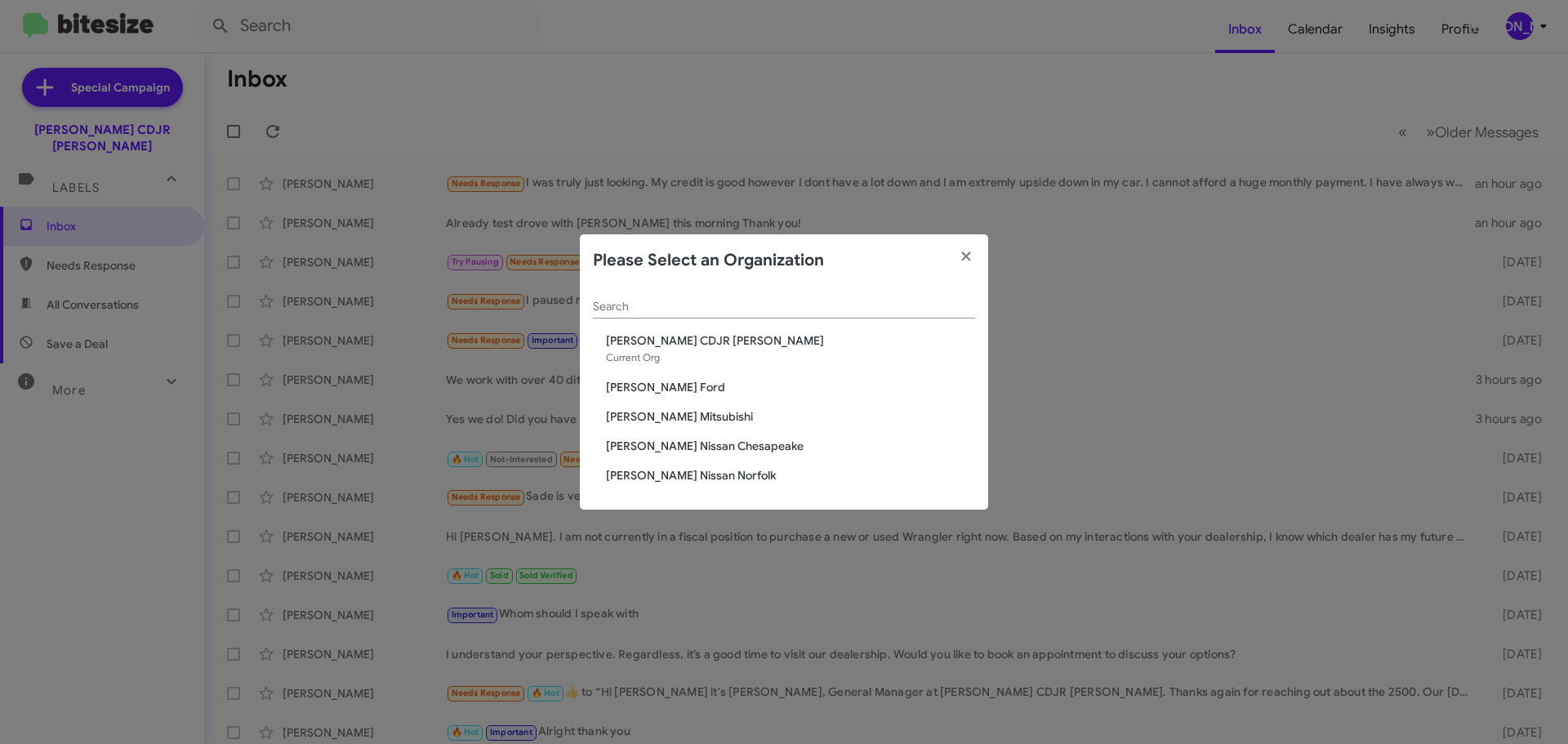
click at [676, 416] on span "[PERSON_NAME] Mitsubishi" at bounding box center [790, 416] width 369 height 17
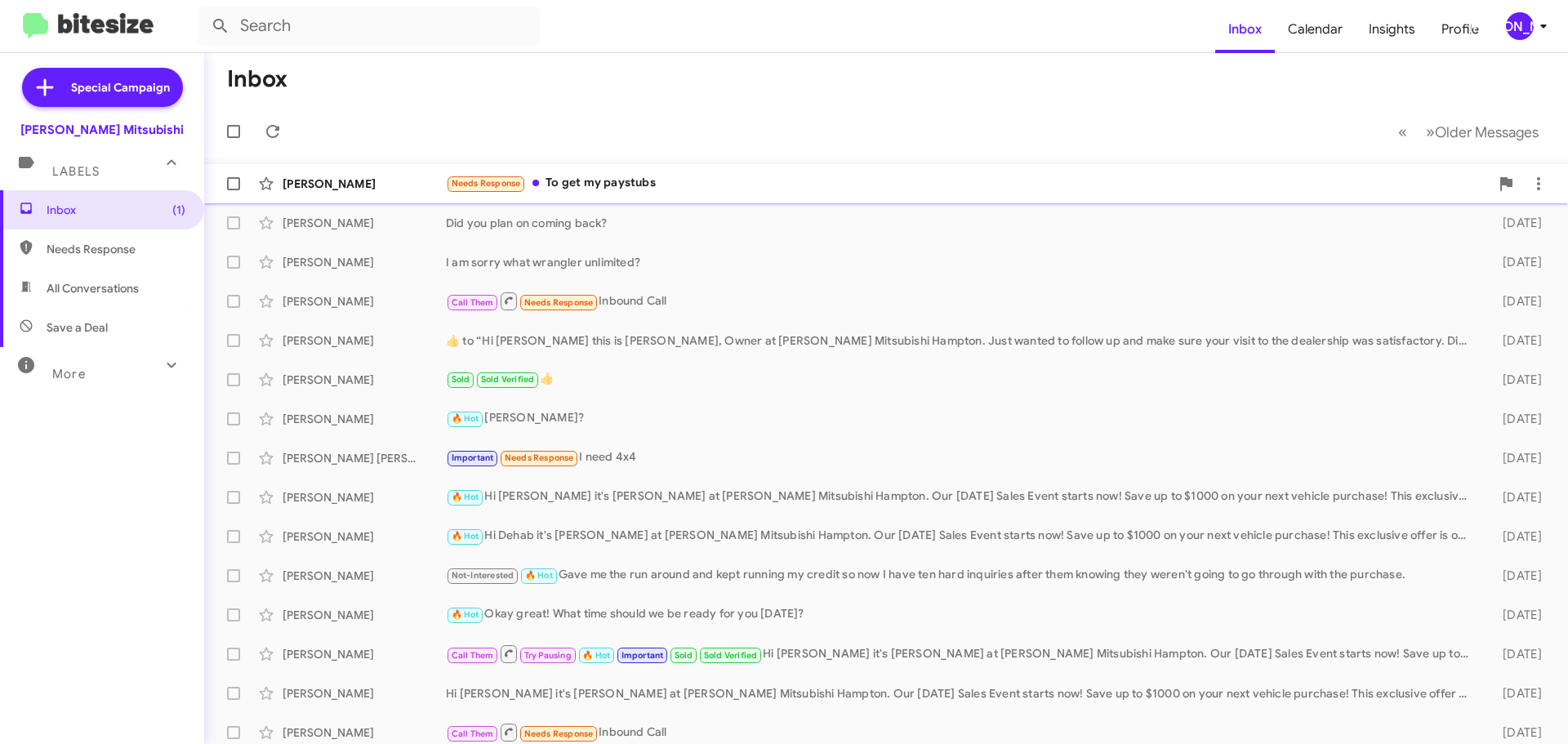
click at [681, 184] on div "Needs Response To get my paystubs" at bounding box center [968, 183] width 1044 height 19
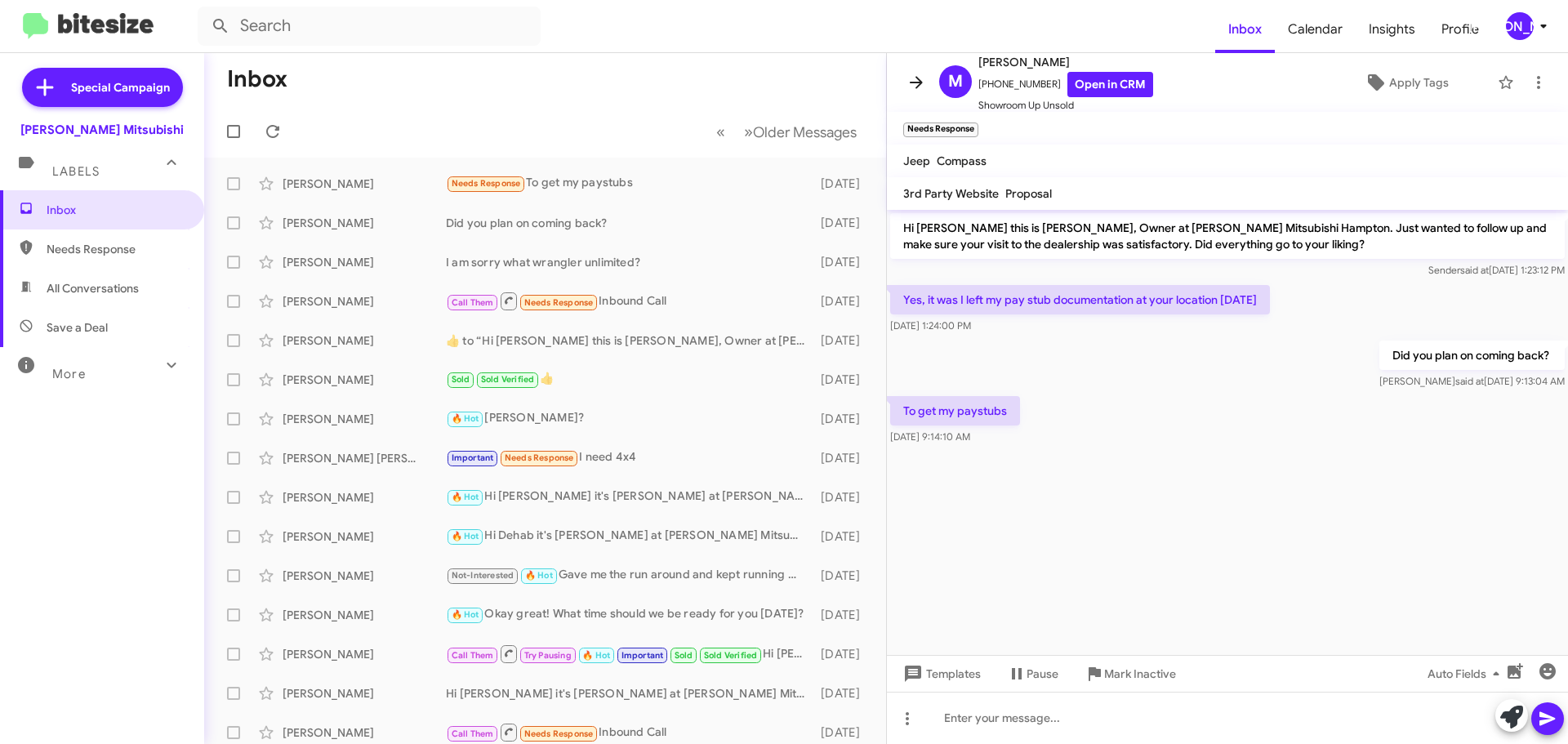
click at [924, 81] on icon at bounding box center [916, 83] width 19 height 19
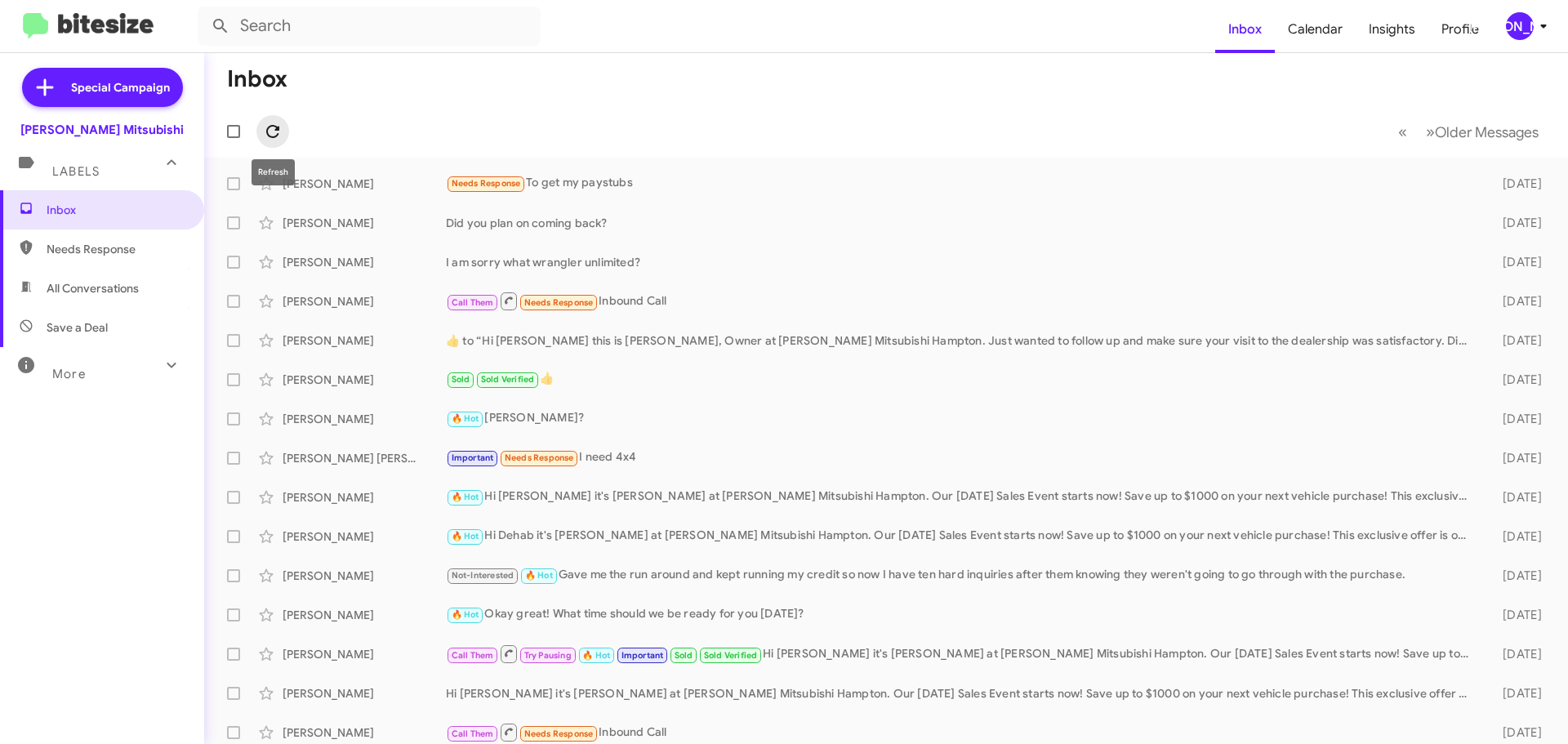
click at [282, 127] on span at bounding box center [273, 131] width 33 height 19
click at [1515, 24] on div "[PERSON_NAME]" at bounding box center [1519, 26] width 28 height 28
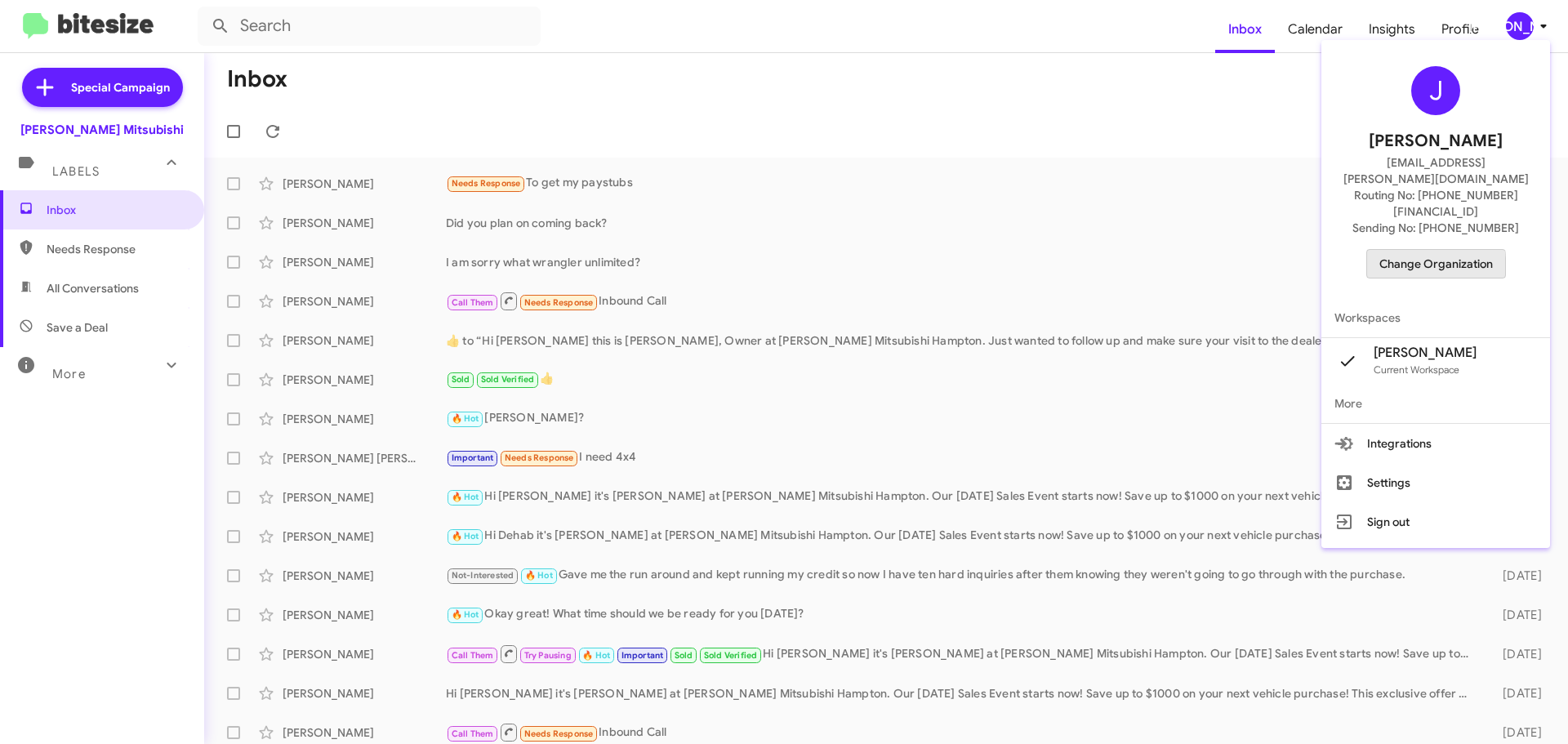
click at [1412, 250] on span "Change Organization" at bounding box center [1436, 264] width 114 height 28
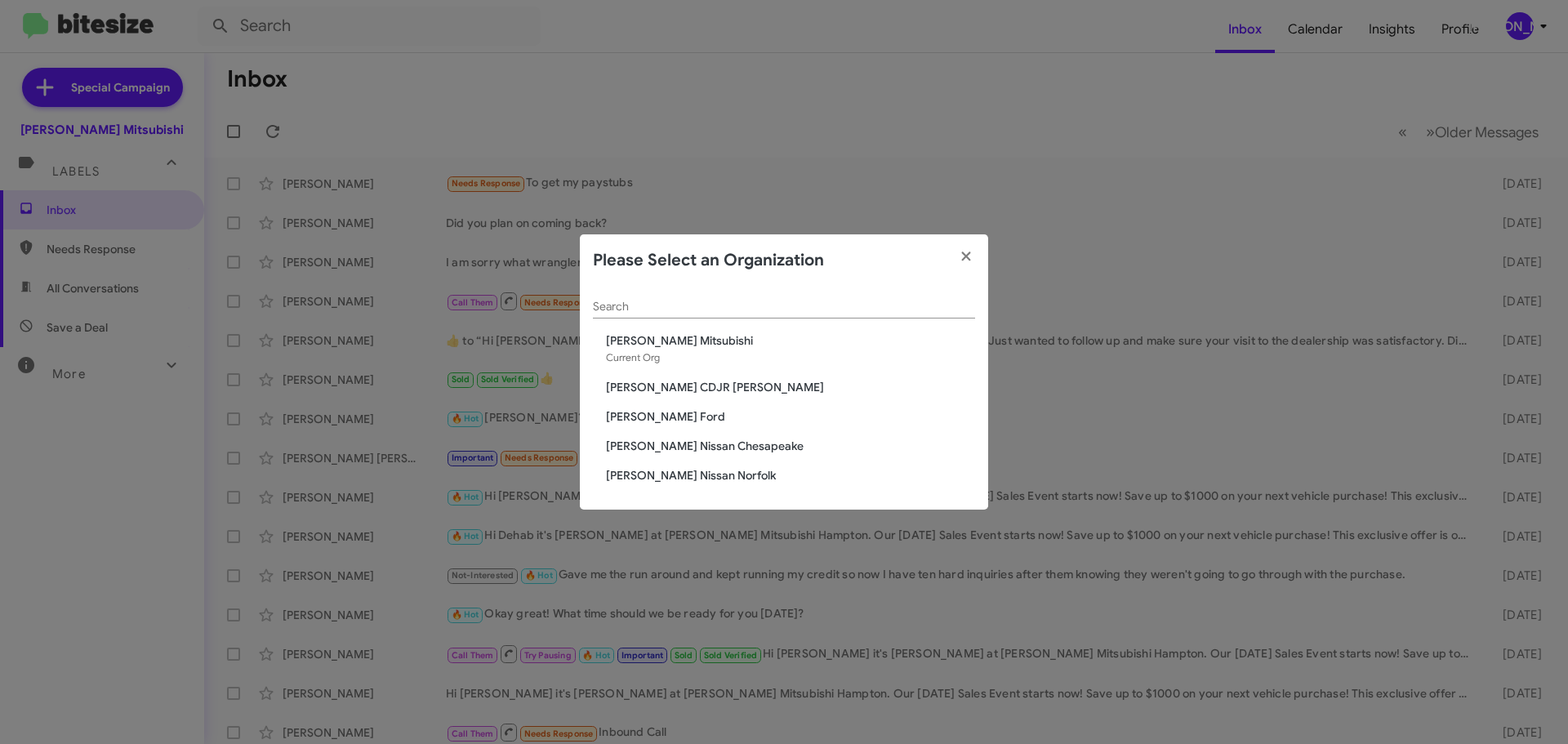
click at [666, 387] on span "[PERSON_NAME] CDJR [PERSON_NAME]" at bounding box center [790, 387] width 369 height 17
